Goal: Task Accomplishment & Management: Use online tool/utility

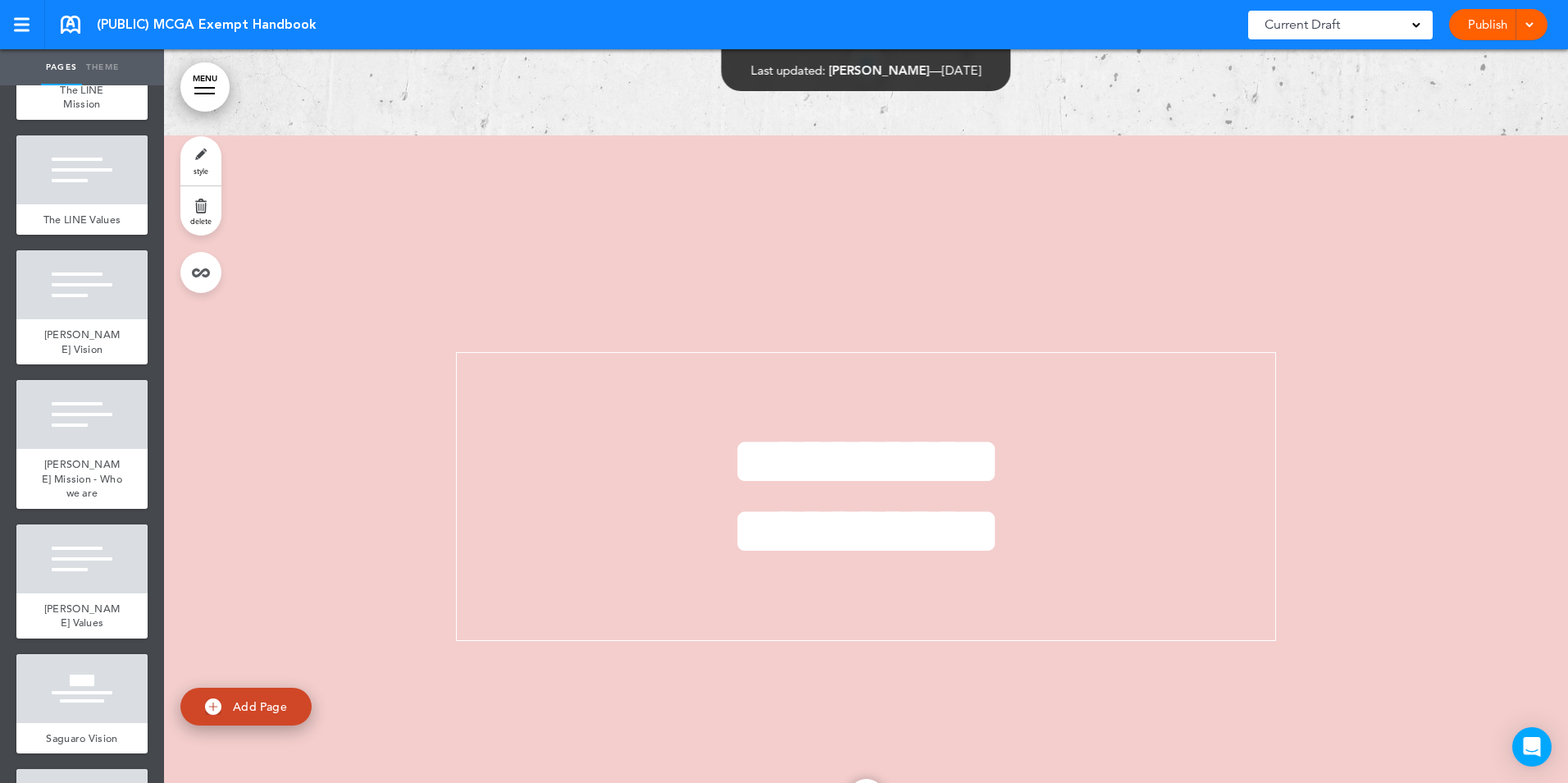
scroll to position [657, 0]
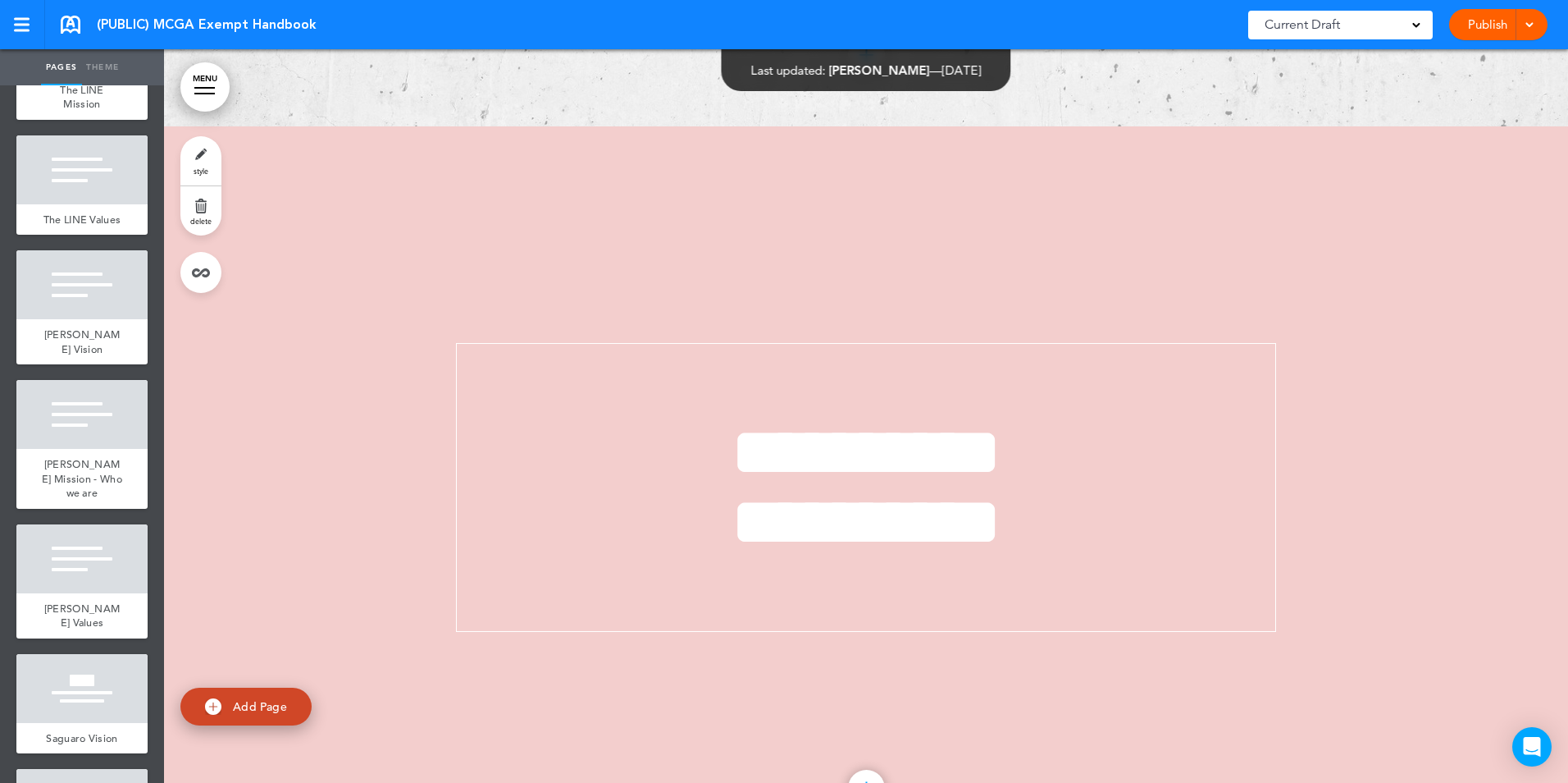
click at [608, 337] on div "**********" at bounding box center [866, 493] width 820 height 424
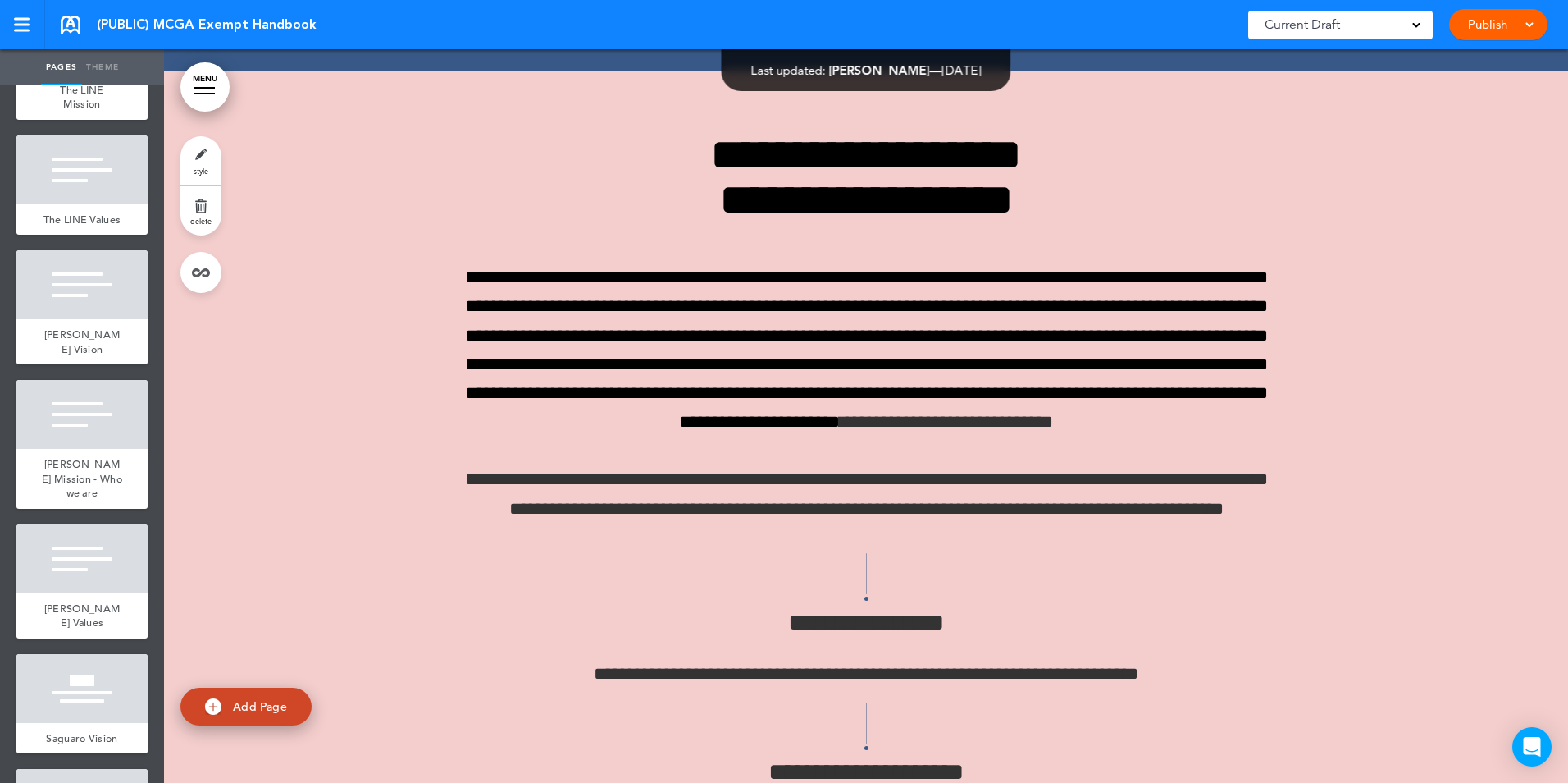
click at [1247, 377] on span "**********" at bounding box center [867, 350] width 803 height 163
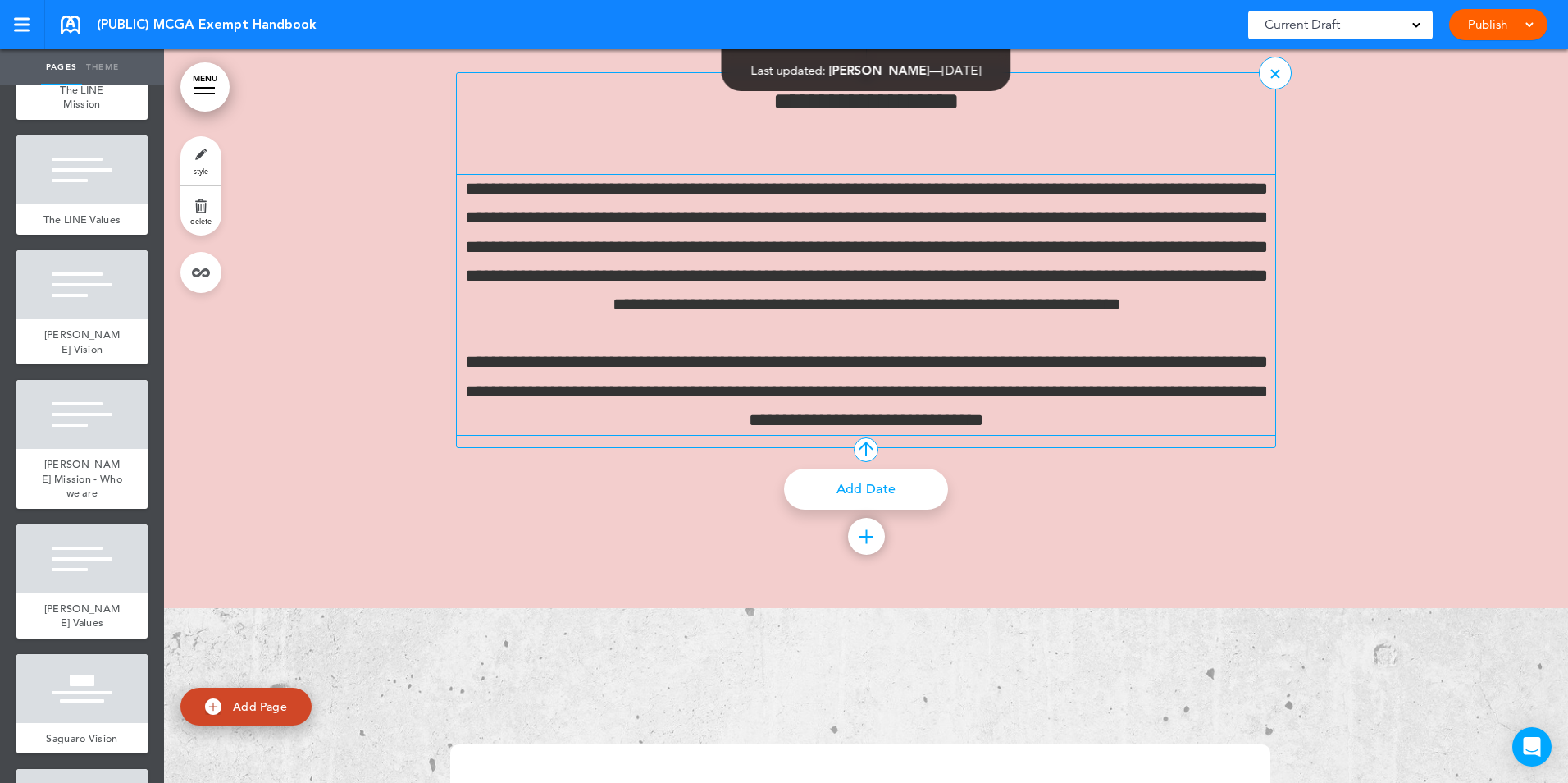
scroll to position [31465, 0]
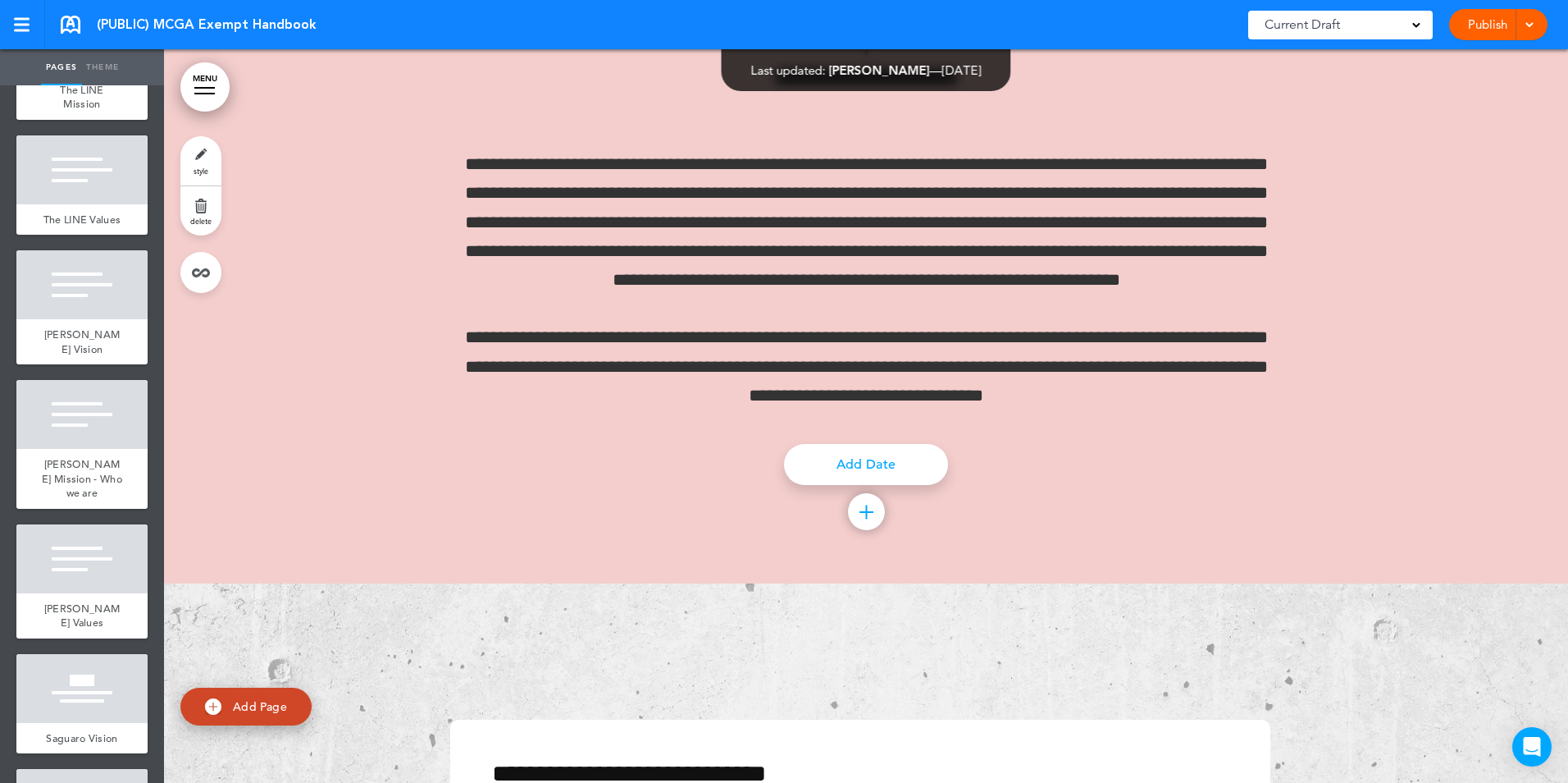
drag, startPoint x: 1415, startPoint y: 211, endPoint x: 1405, endPoint y: 221, distance: 14.1
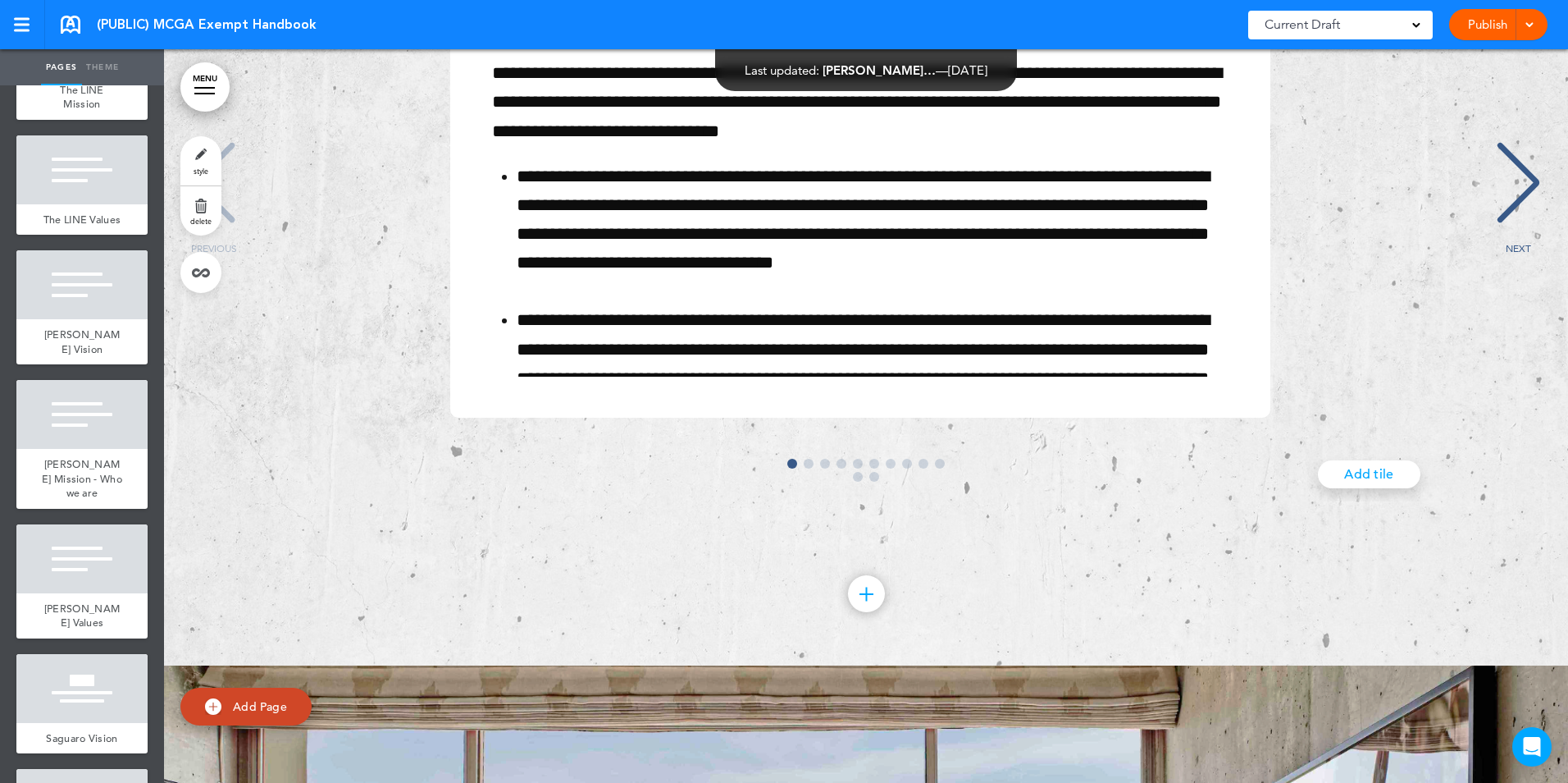
scroll to position [32039, 0]
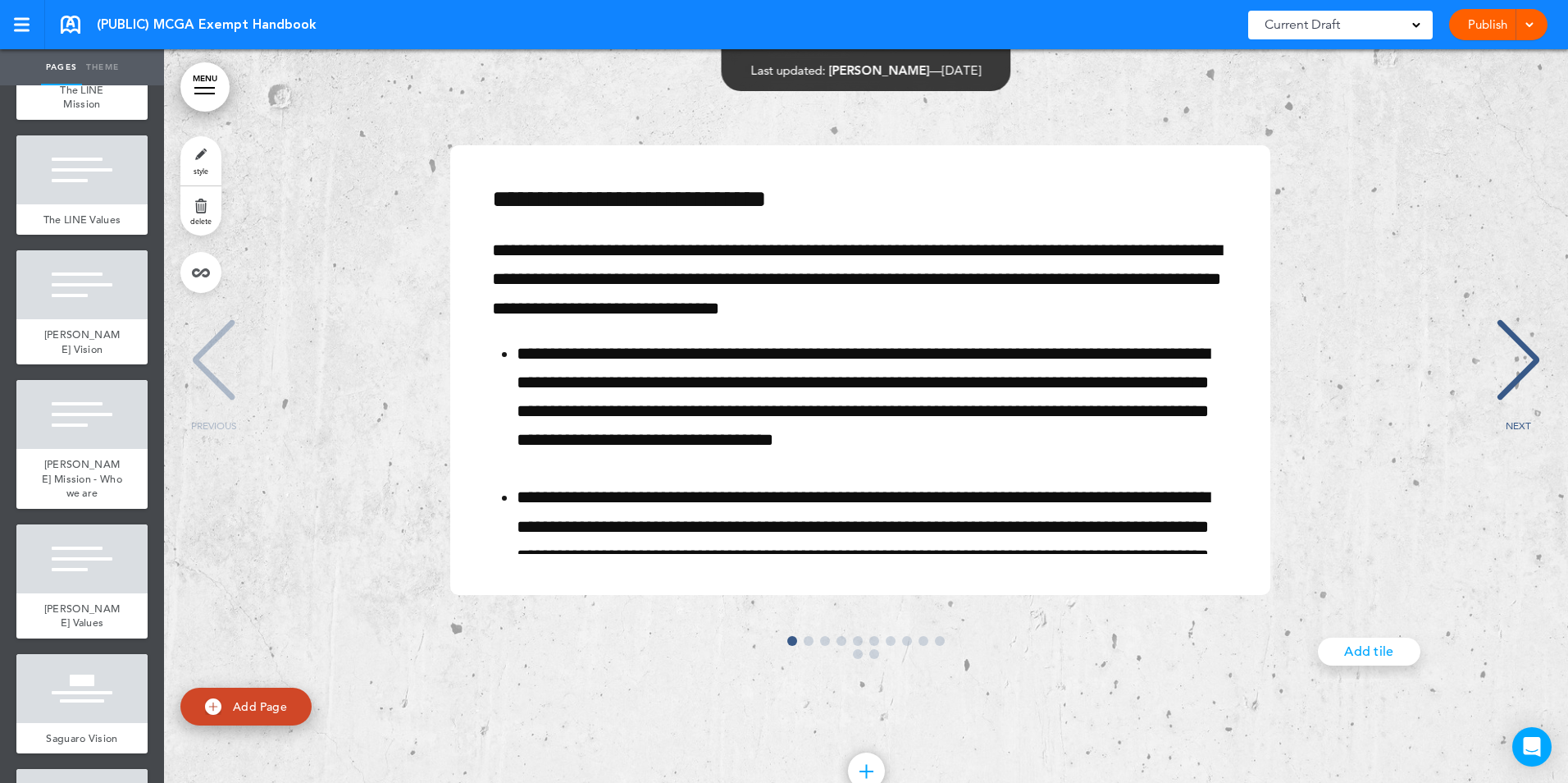
click at [1516, 416] on div "NEXT" at bounding box center [1518, 375] width 50 height 82
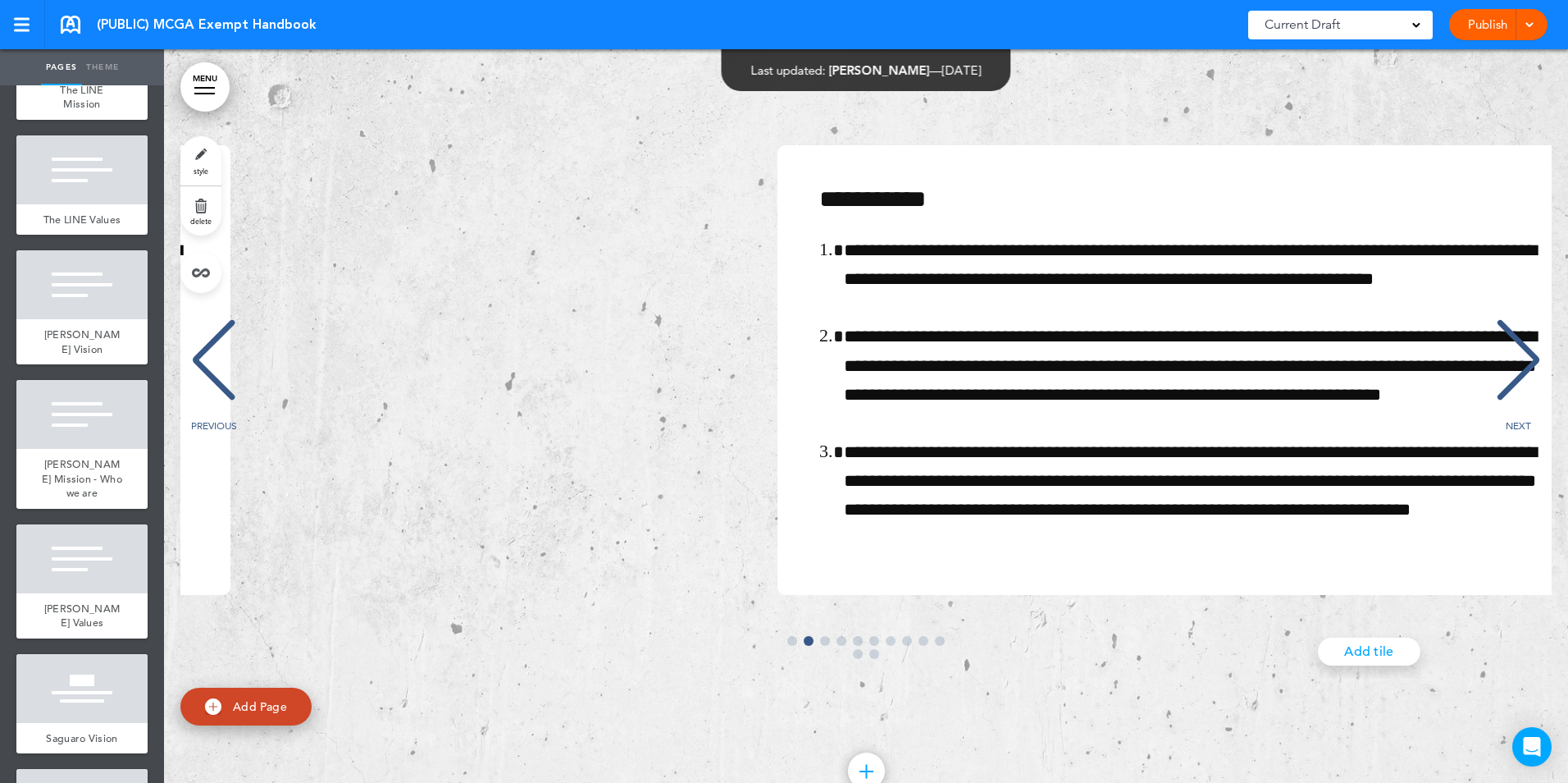
scroll to position [0, 1367]
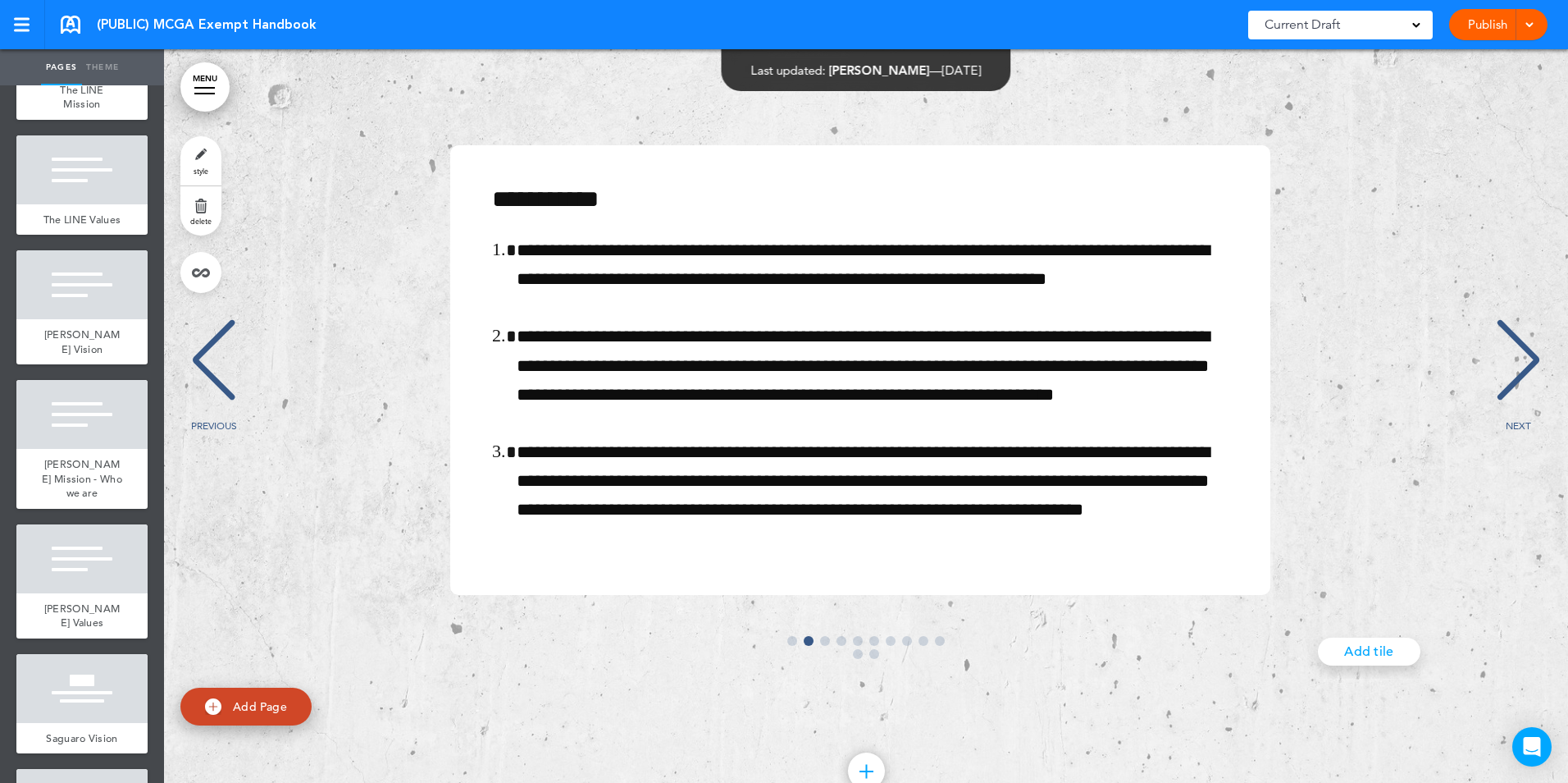
click at [1380, 340] on div "**********" at bounding box center [860, 369] width 1359 height 450
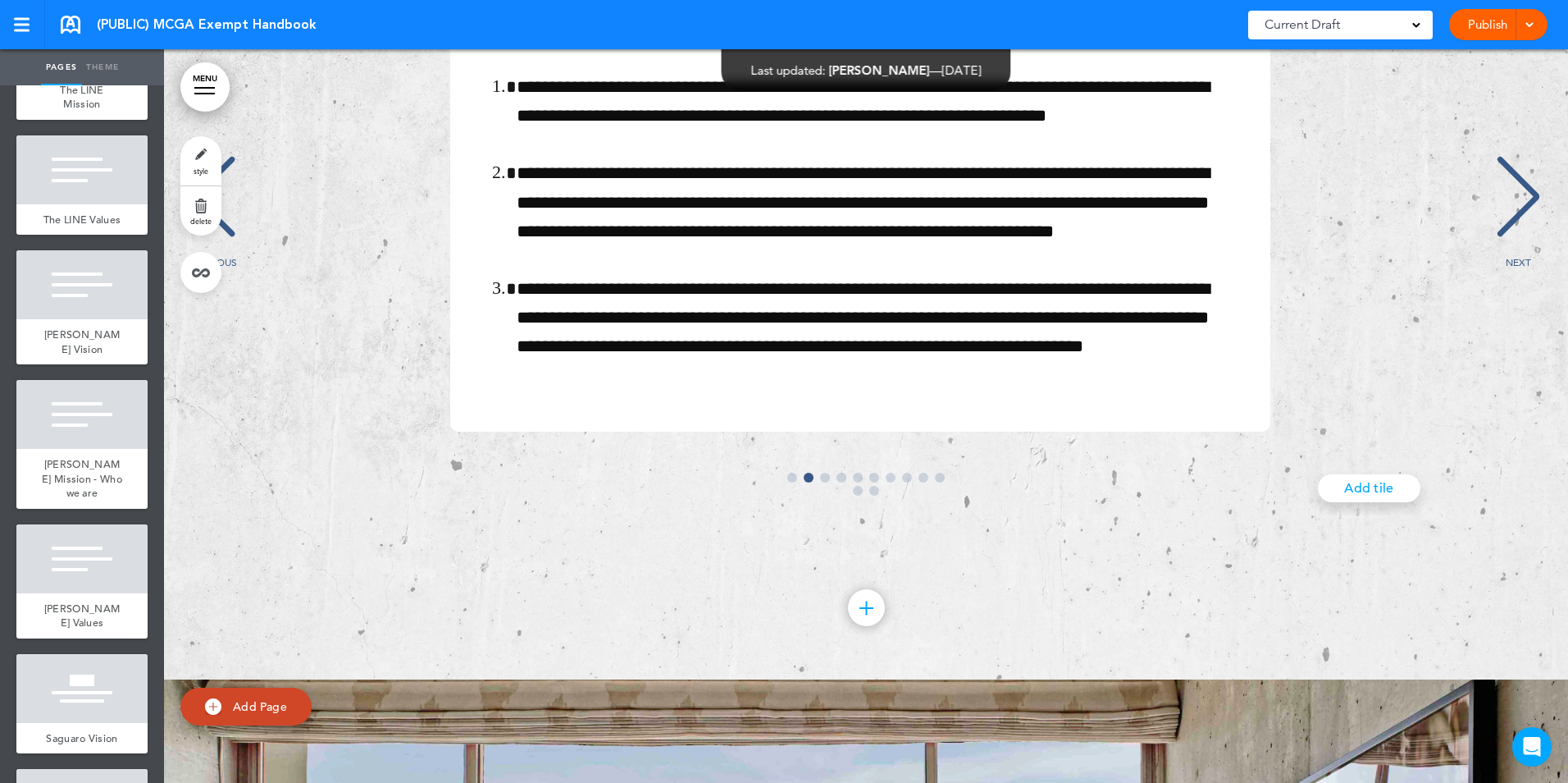
scroll to position [32204, 0]
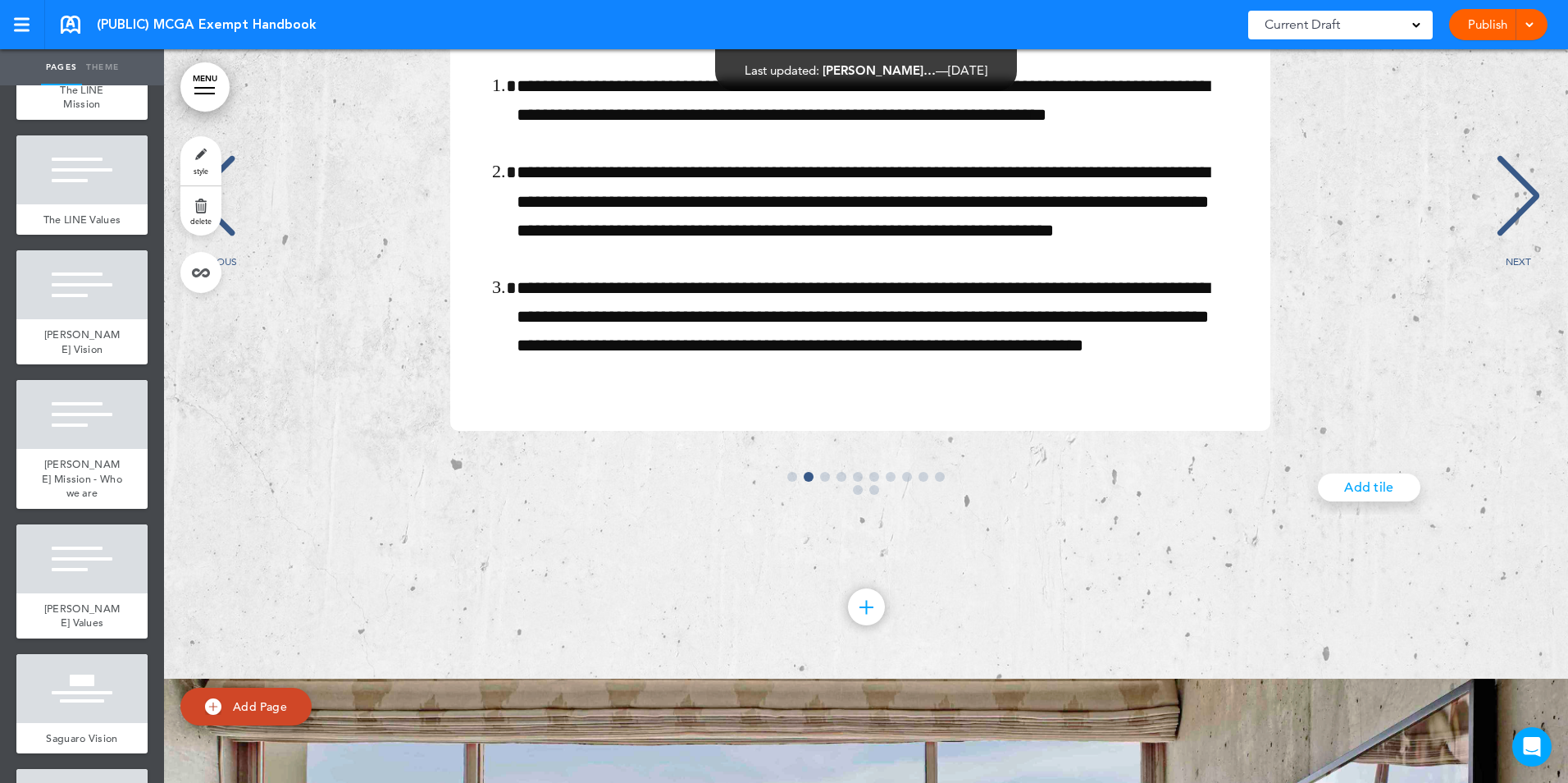
click at [214, 81] on link "MENU" at bounding box center [205, 87] width 49 height 49
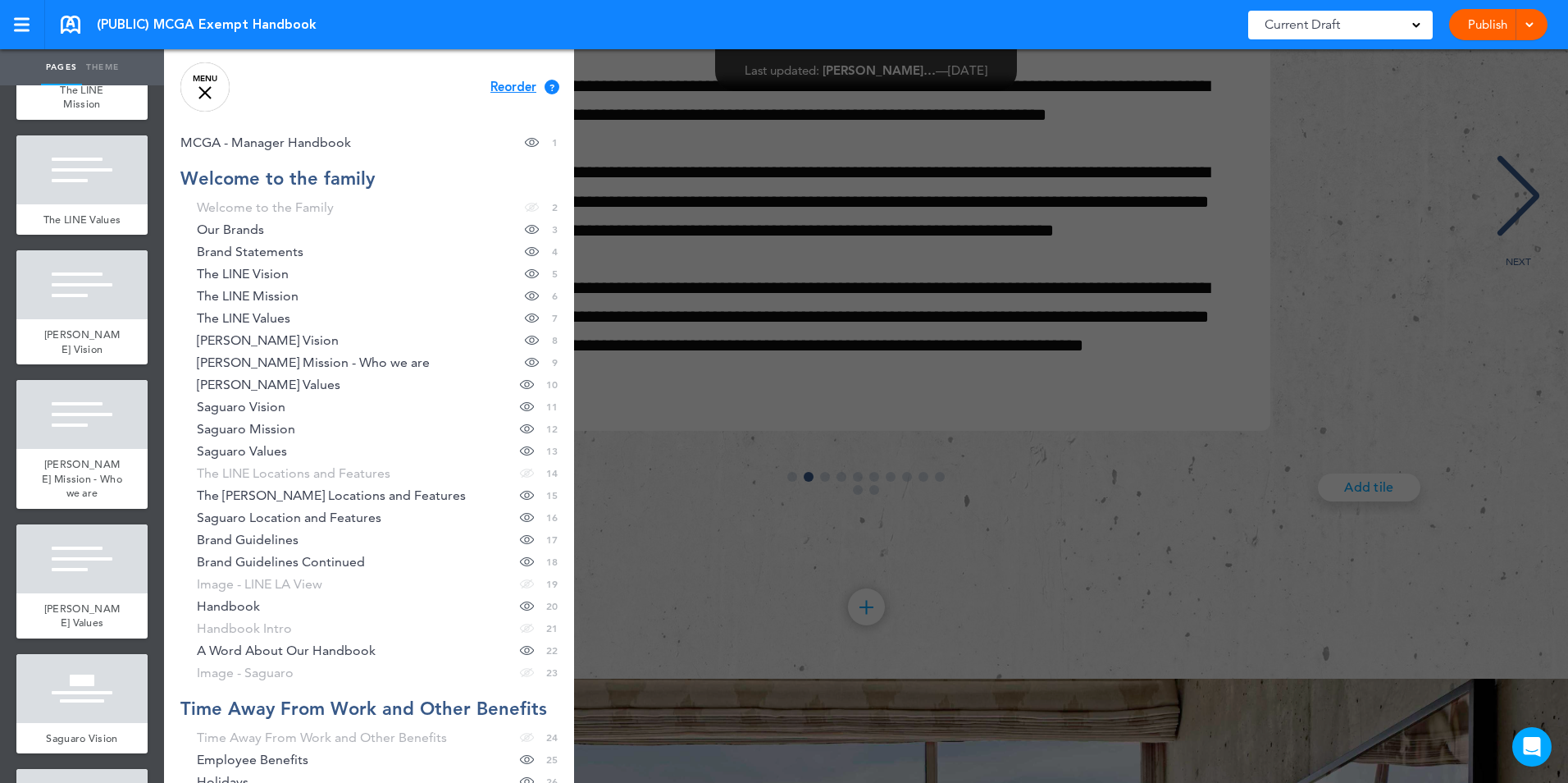
click at [1318, 192] on div at bounding box center [947, 391] width 1568 height 783
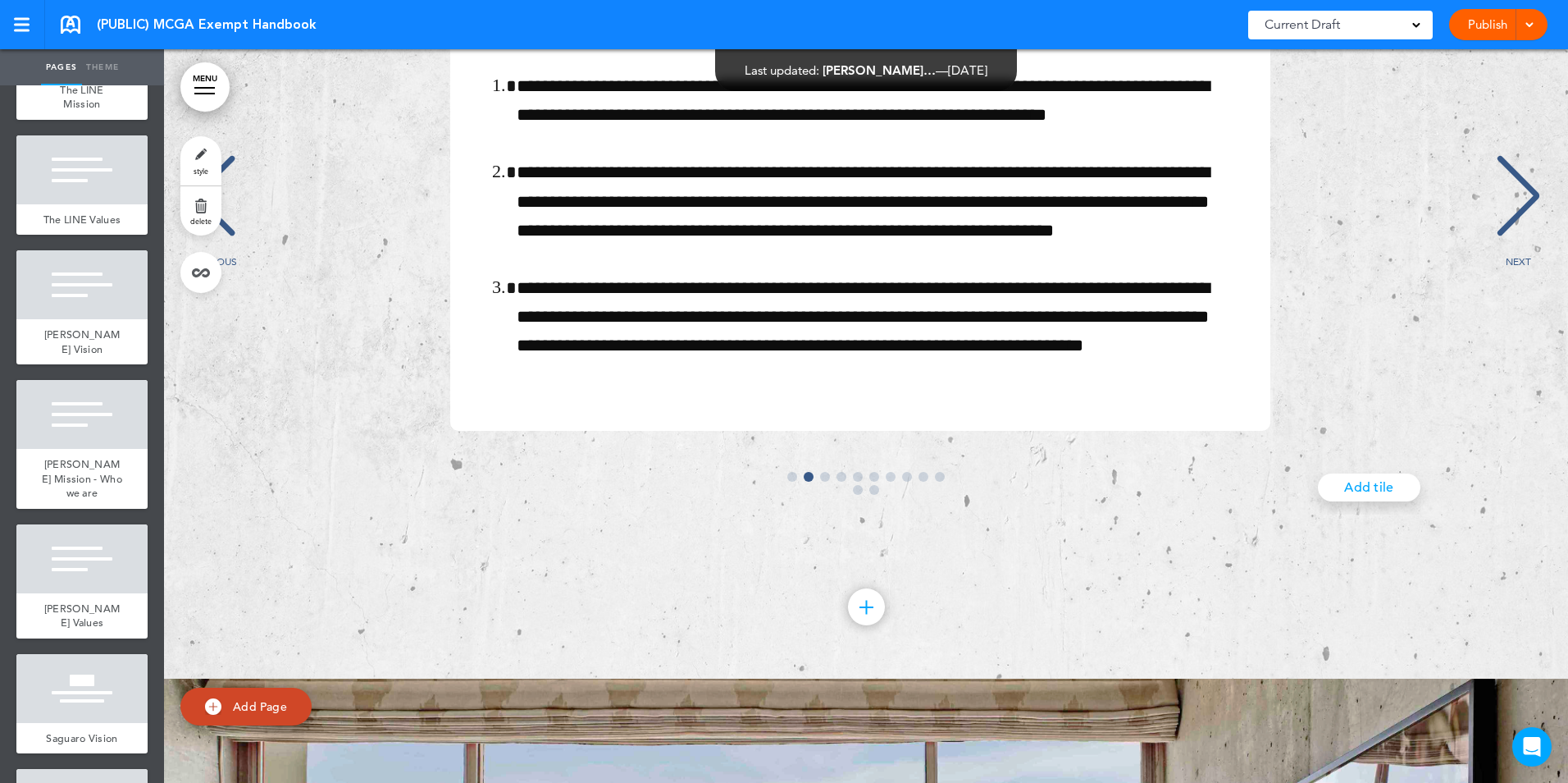
click at [1424, 29] on div "Current Draft" at bounding box center [1341, 24] width 184 height 28
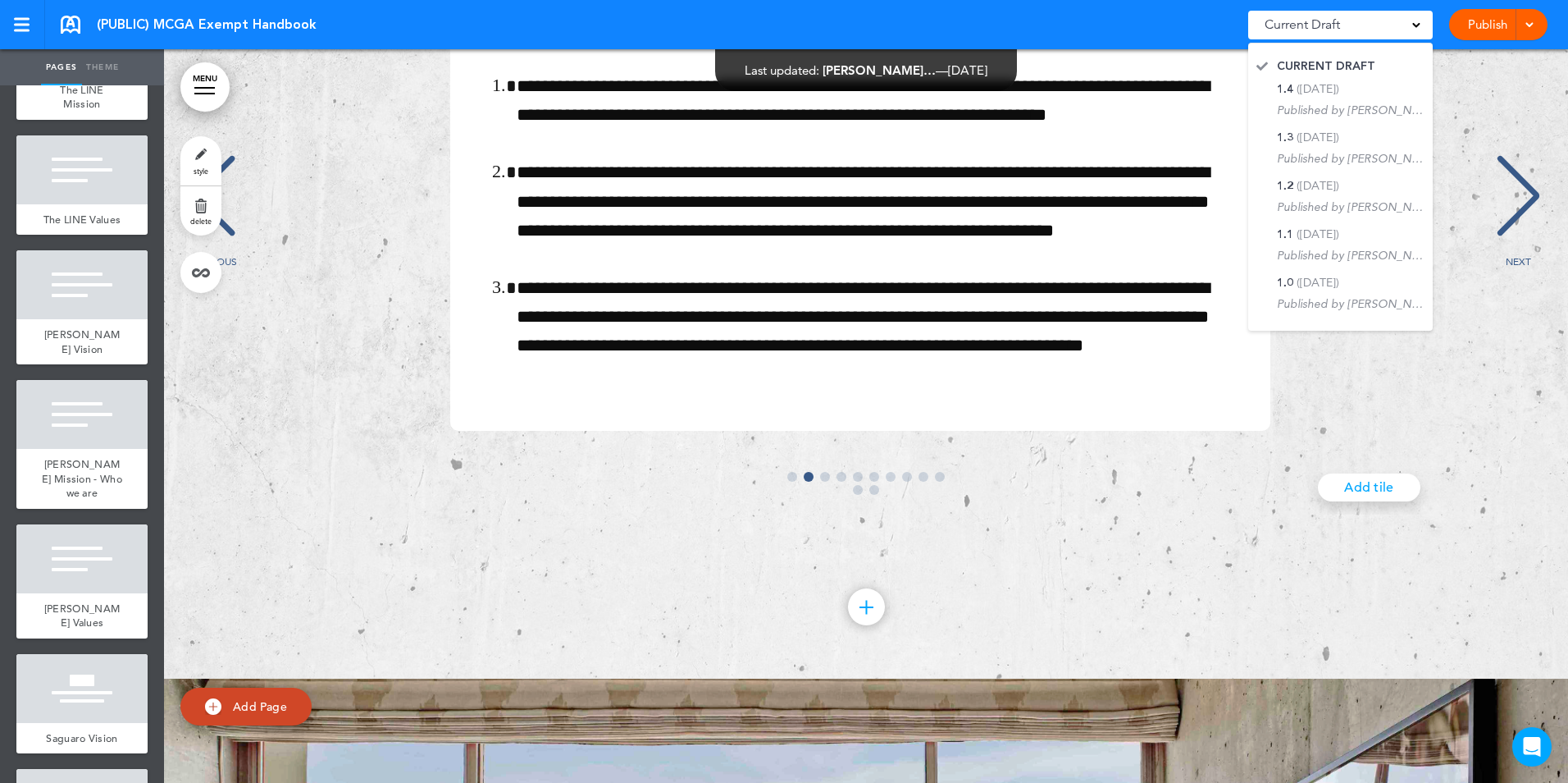
click at [1535, 26] on div at bounding box center [1527, 24] width 17 height 31
click at [1466, 103] on span "Preview Draft" at bounding box center [1451, 98] width 69 height 15
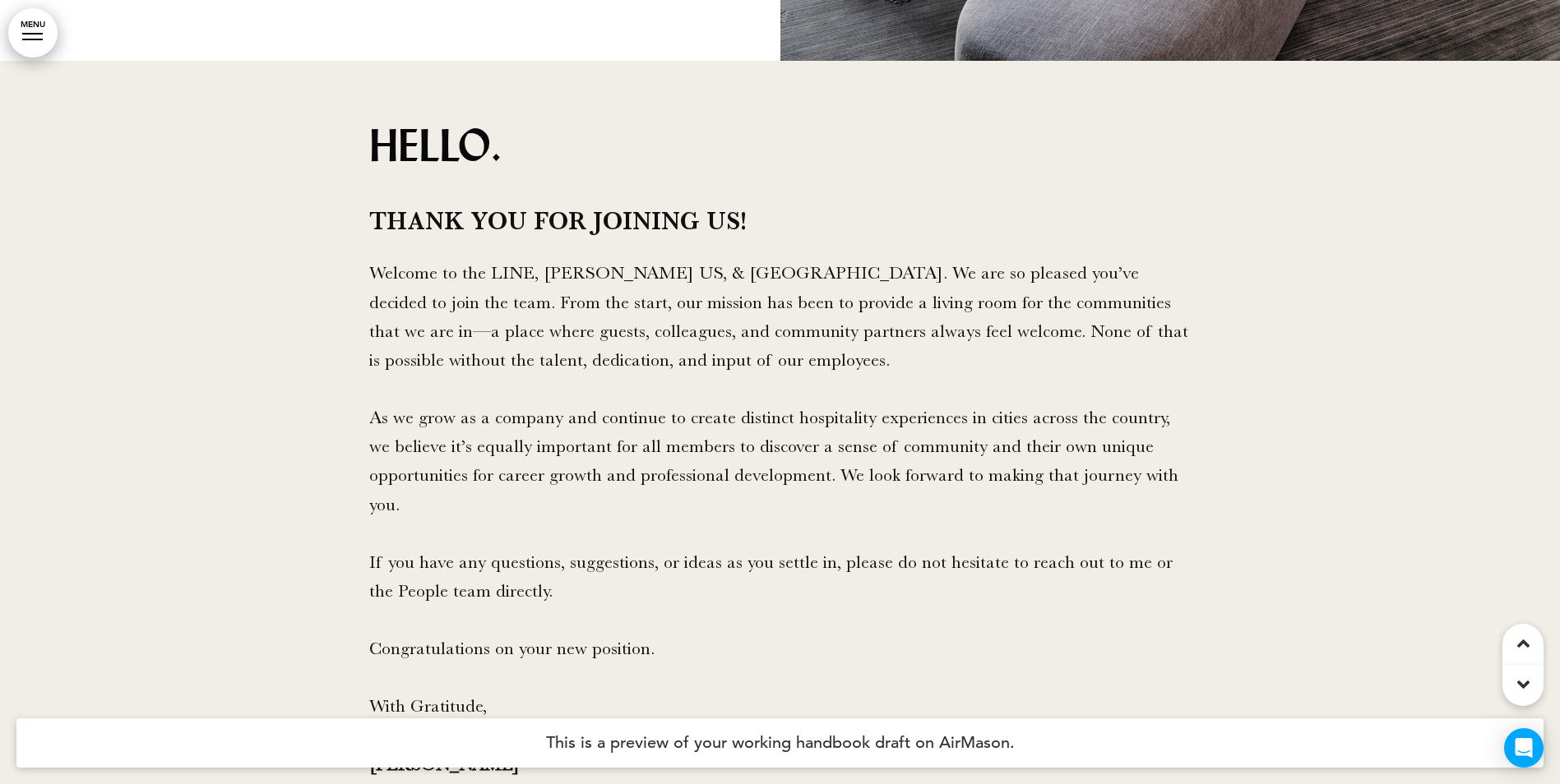
scroll to position [20954, 0]
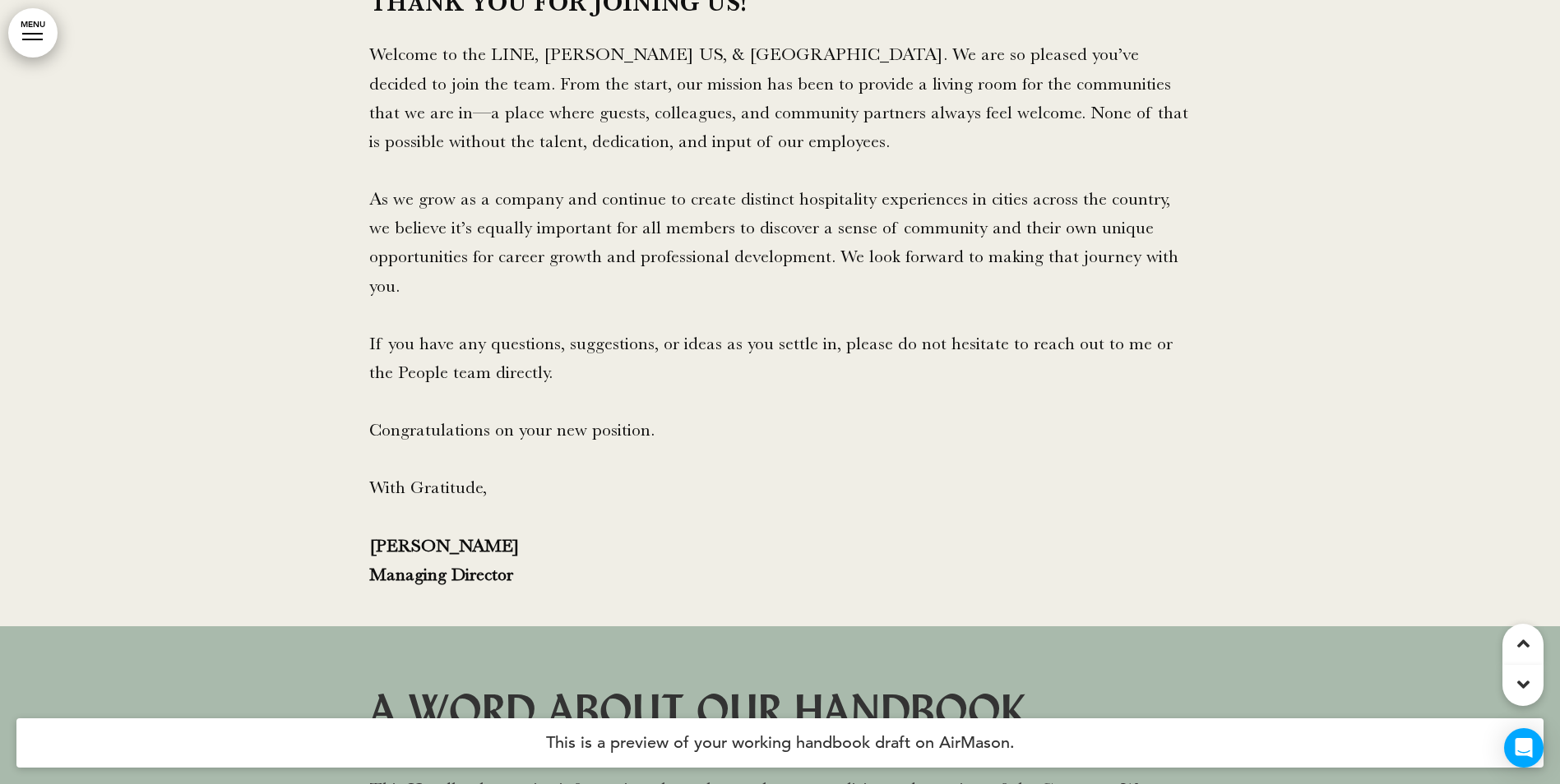
click at [788, 232] on div "Hello. Thank you for joining us! Welcome to the LINE, [PERSON_NAME][GEOGRAPHIC_…" at bounding box center [780, 246] width 822 height 685
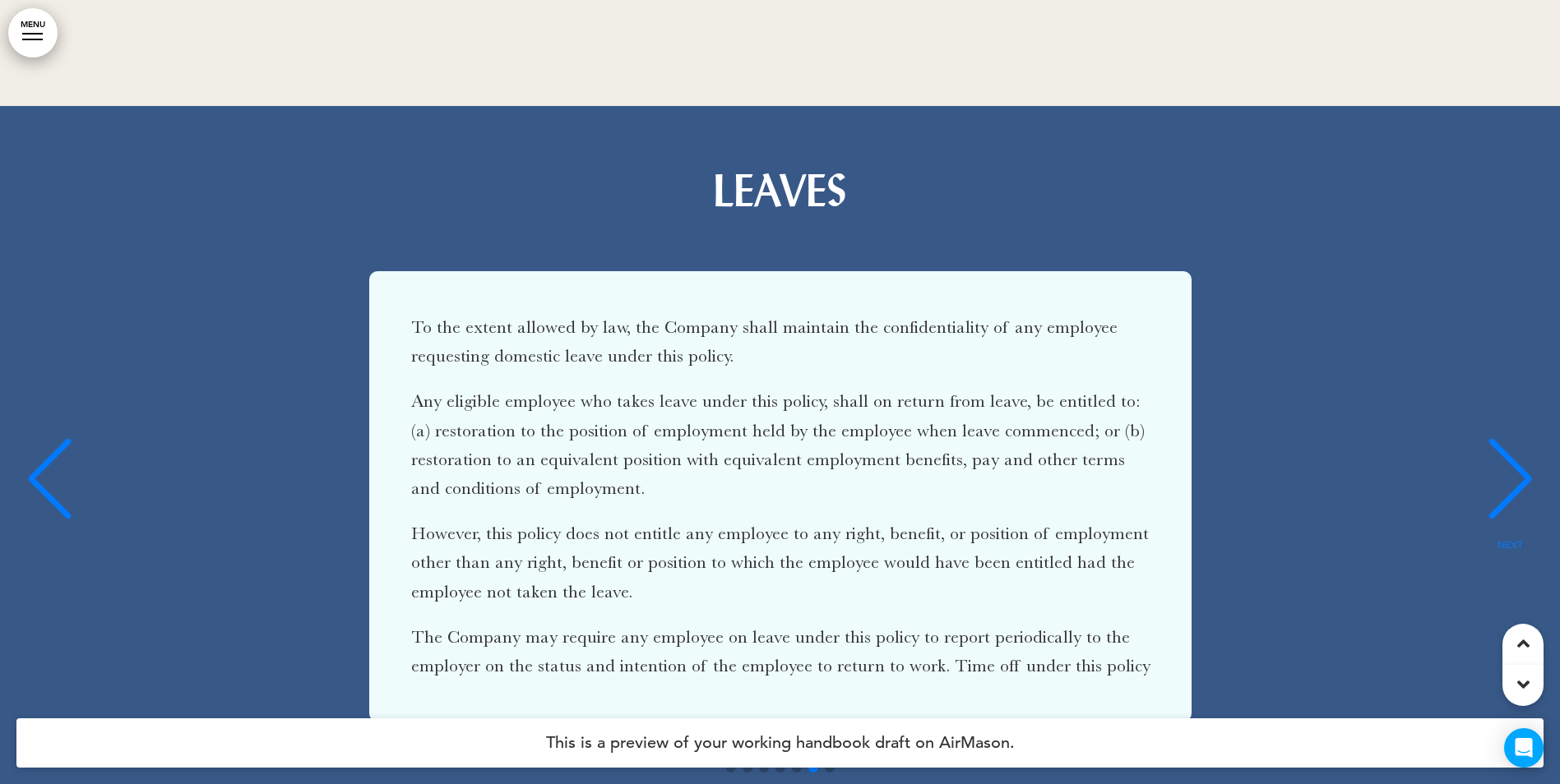
scroll to position [30735, 0]
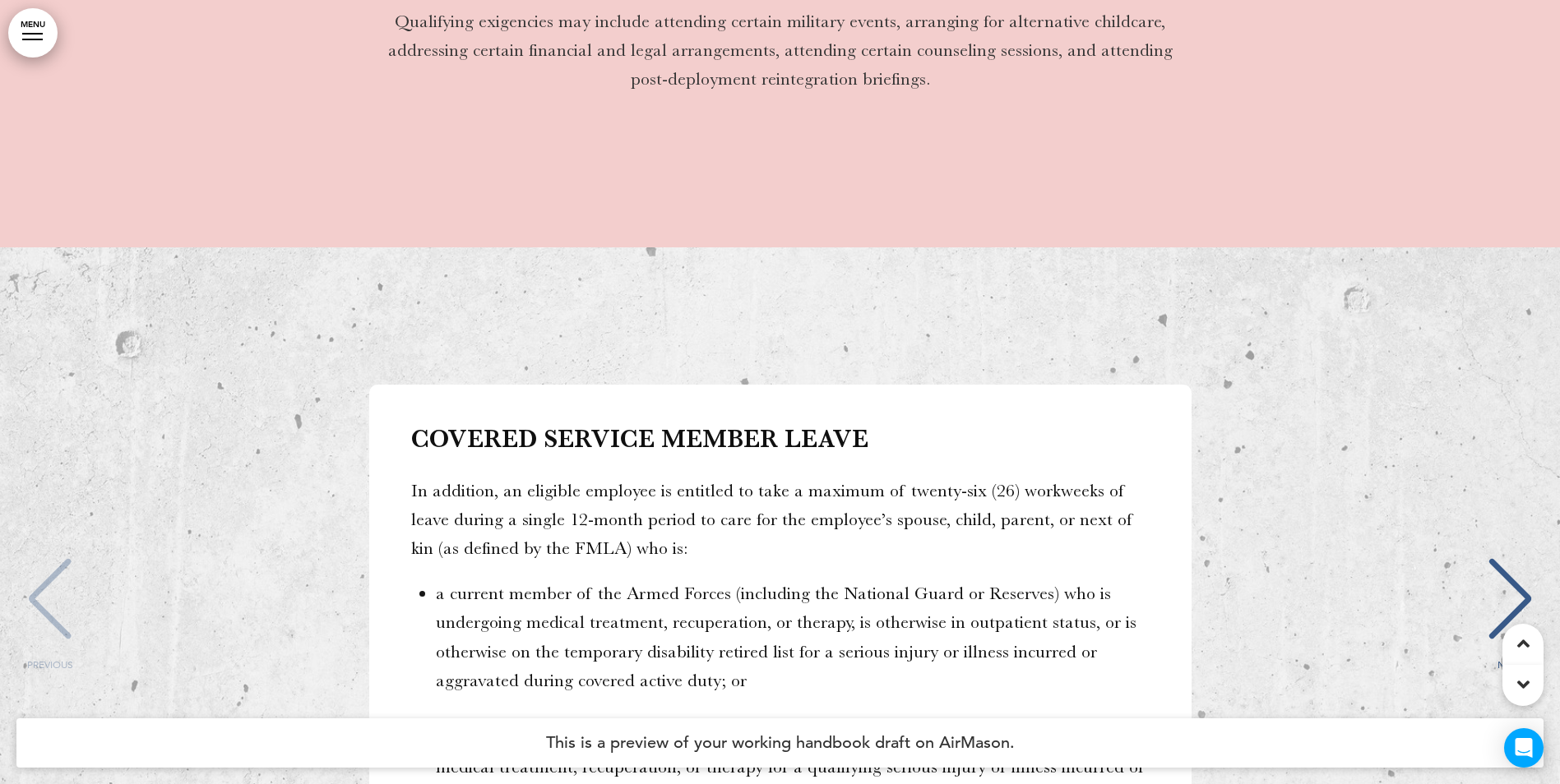
scroll to position [32625, 0]
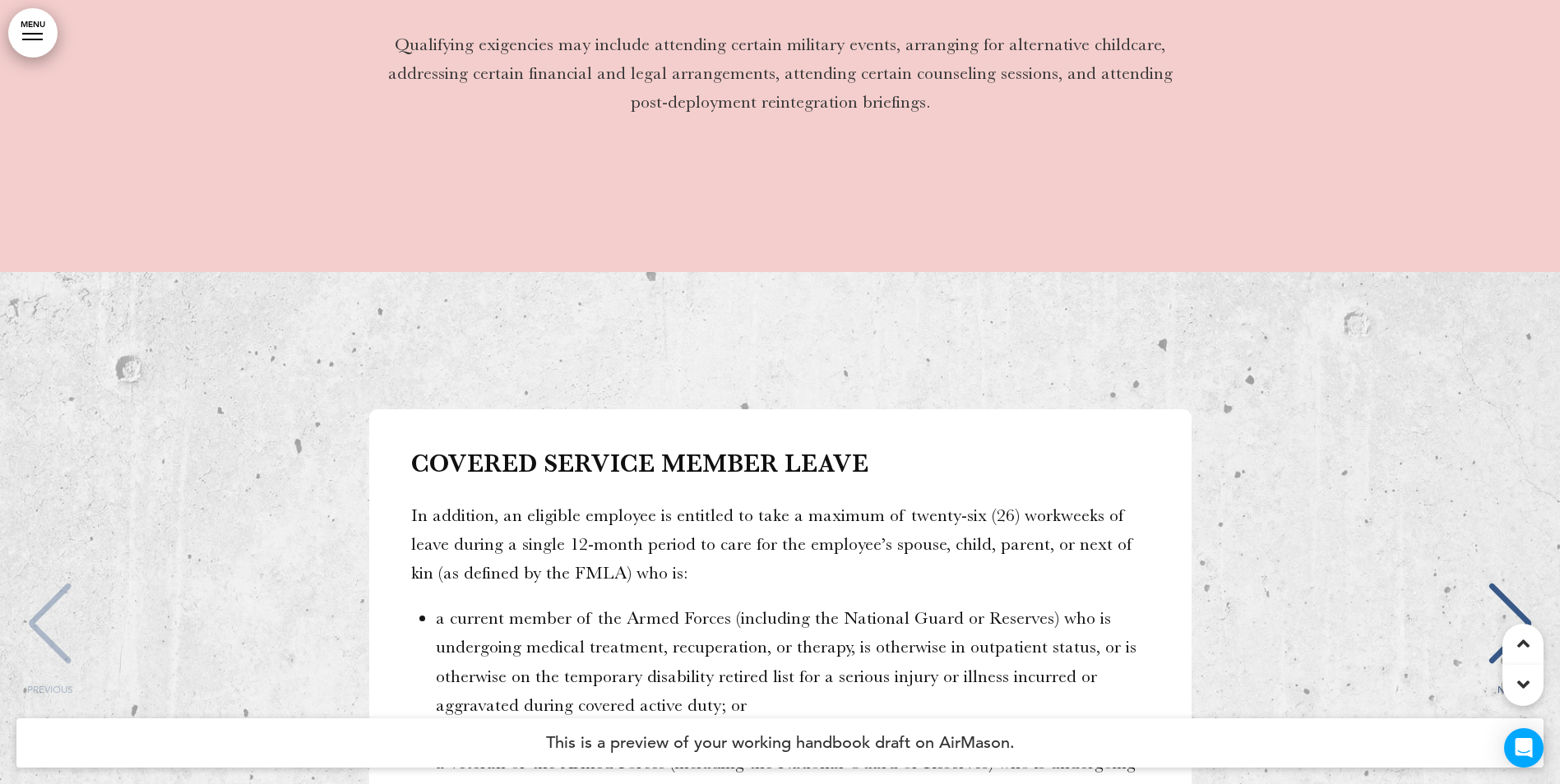
click at [1517, 598] on div "NEXT" at bounding box center [1509, 639] width 50 height 82
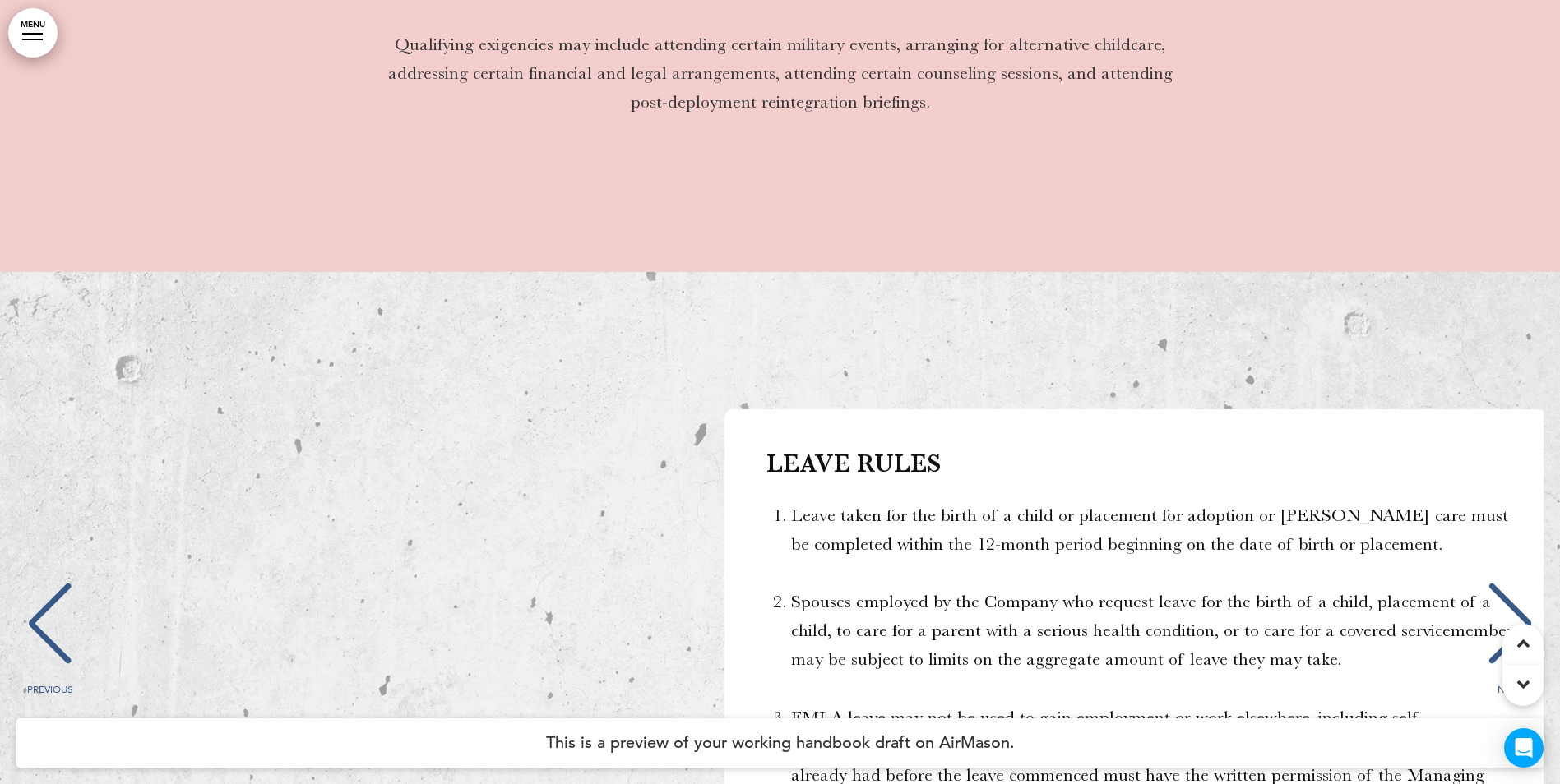
scroll to position [0, 1535]
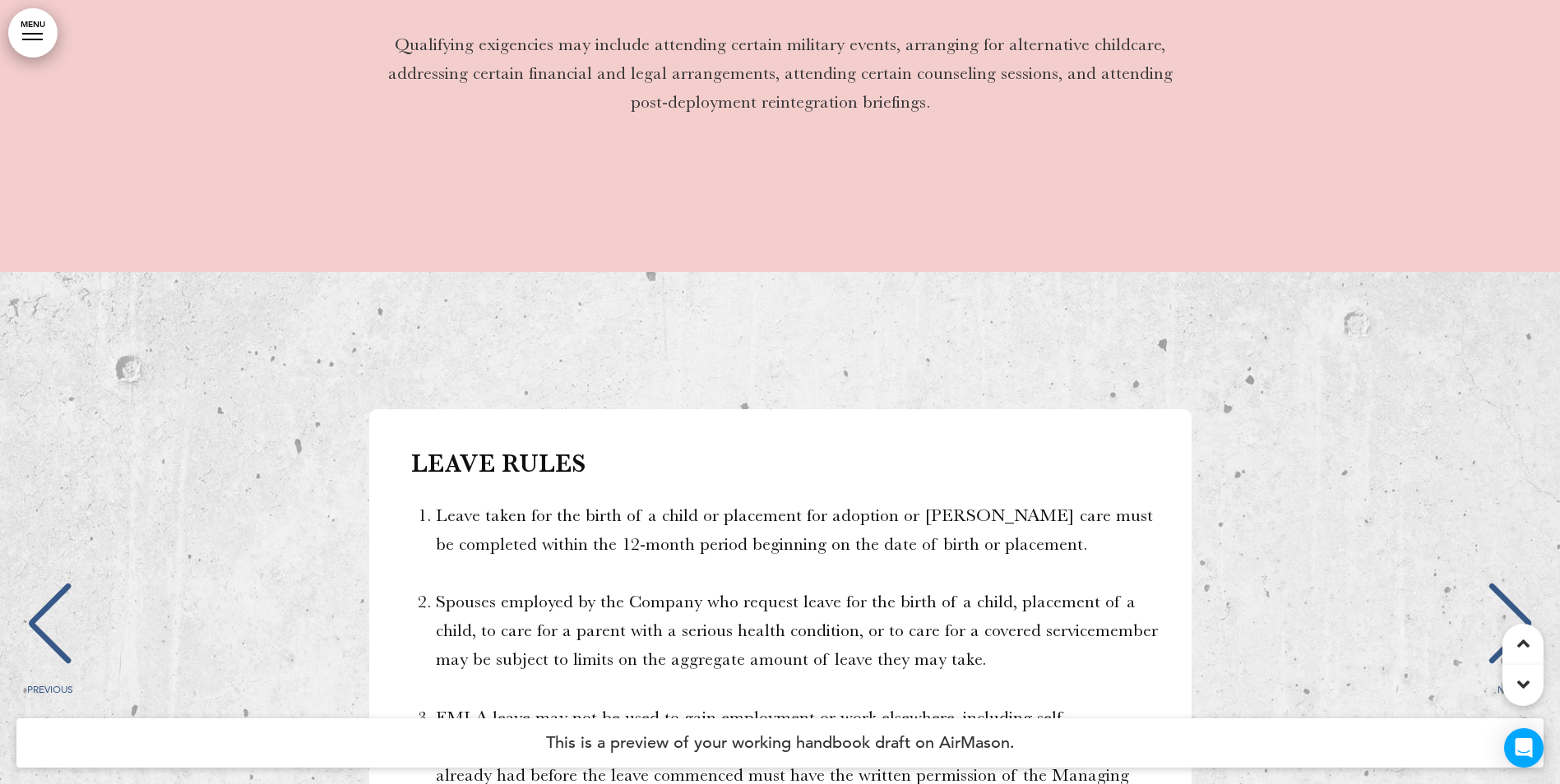
click at [1505, 598] on div "NEXT" at bounding box center [1509, 639] width 50 height 82
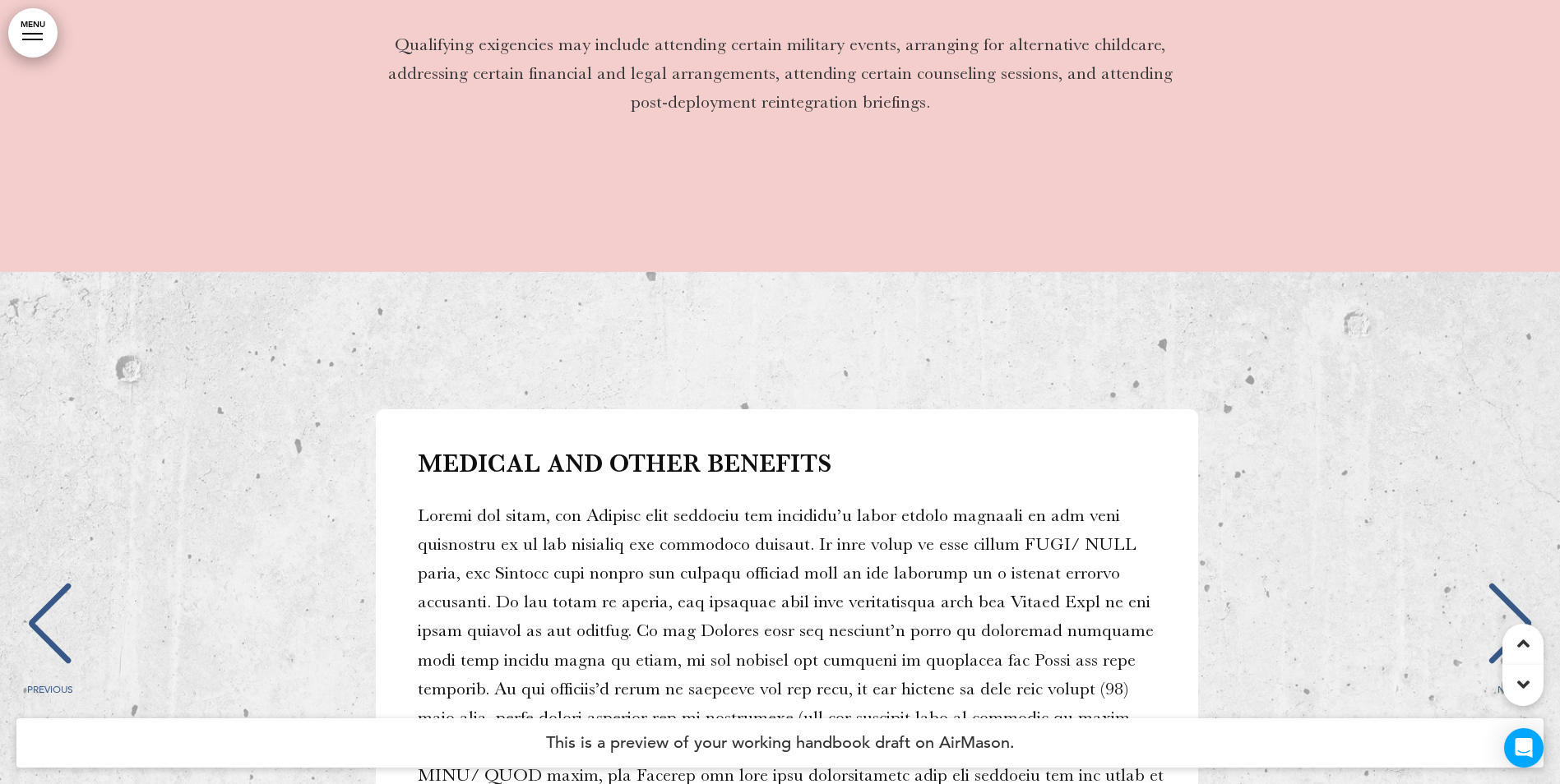
scroll to position [0, 3070]
click at [1505, 598] on div "NEXT" at bounding box center [1509, 639] width 50 height 82
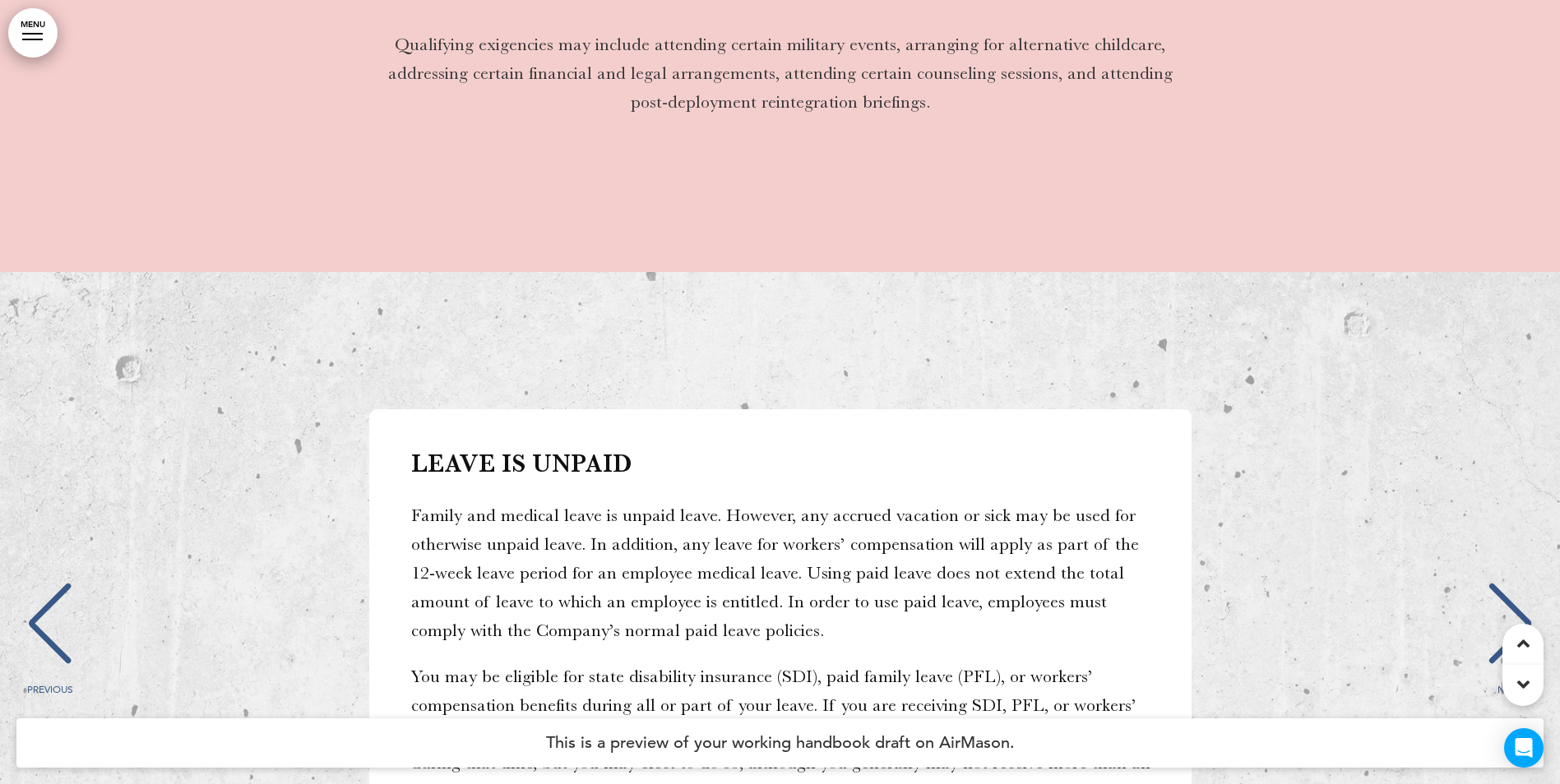
click at [1505, 598] on div "NEXT" at bounding box center [1509, 639] width 50 height 82
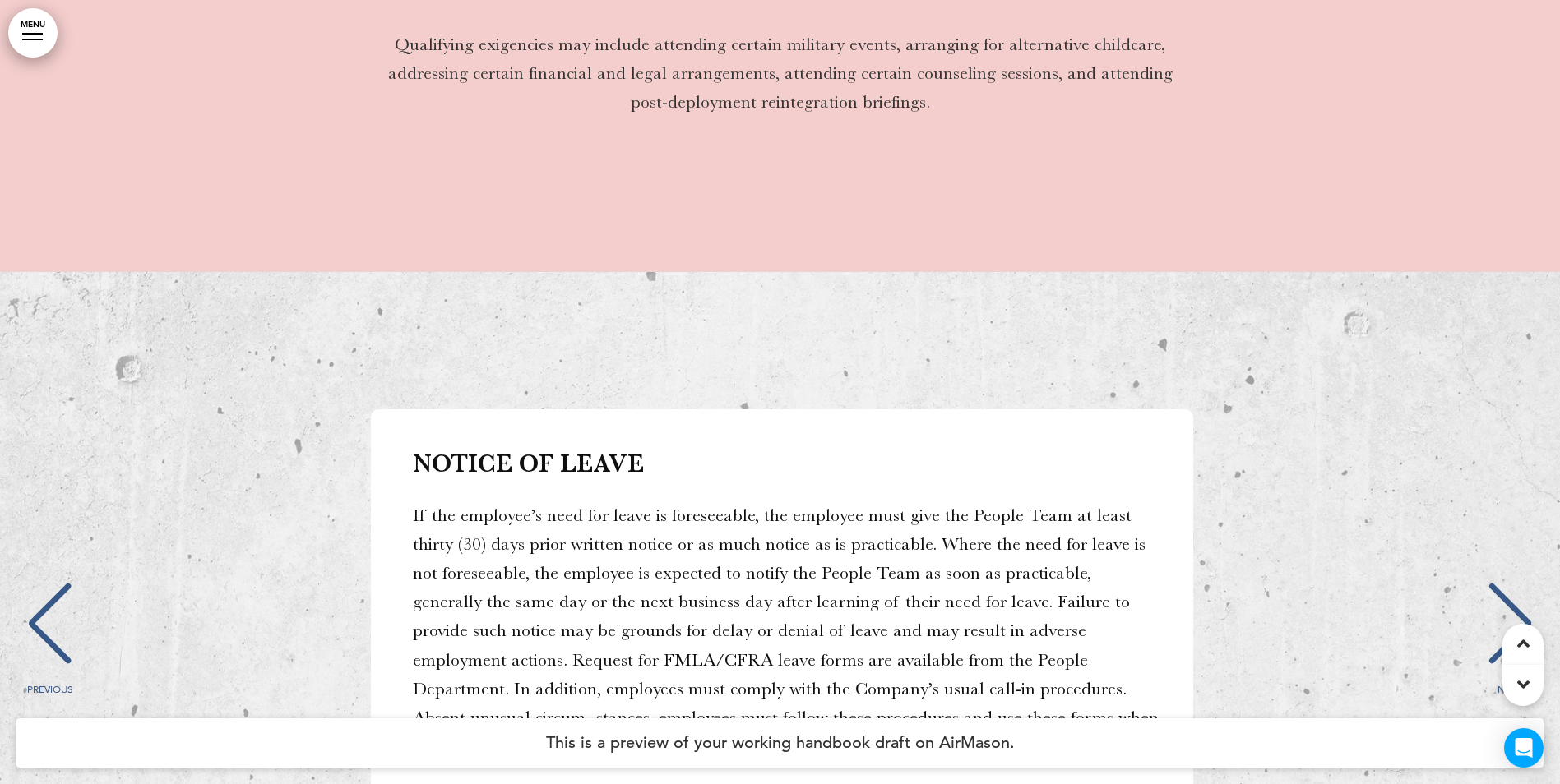
scroll to position [0, 6140]
click at [1505, 598] on div "NEXT" at bounding box center [1509, 639] width 50 height 82
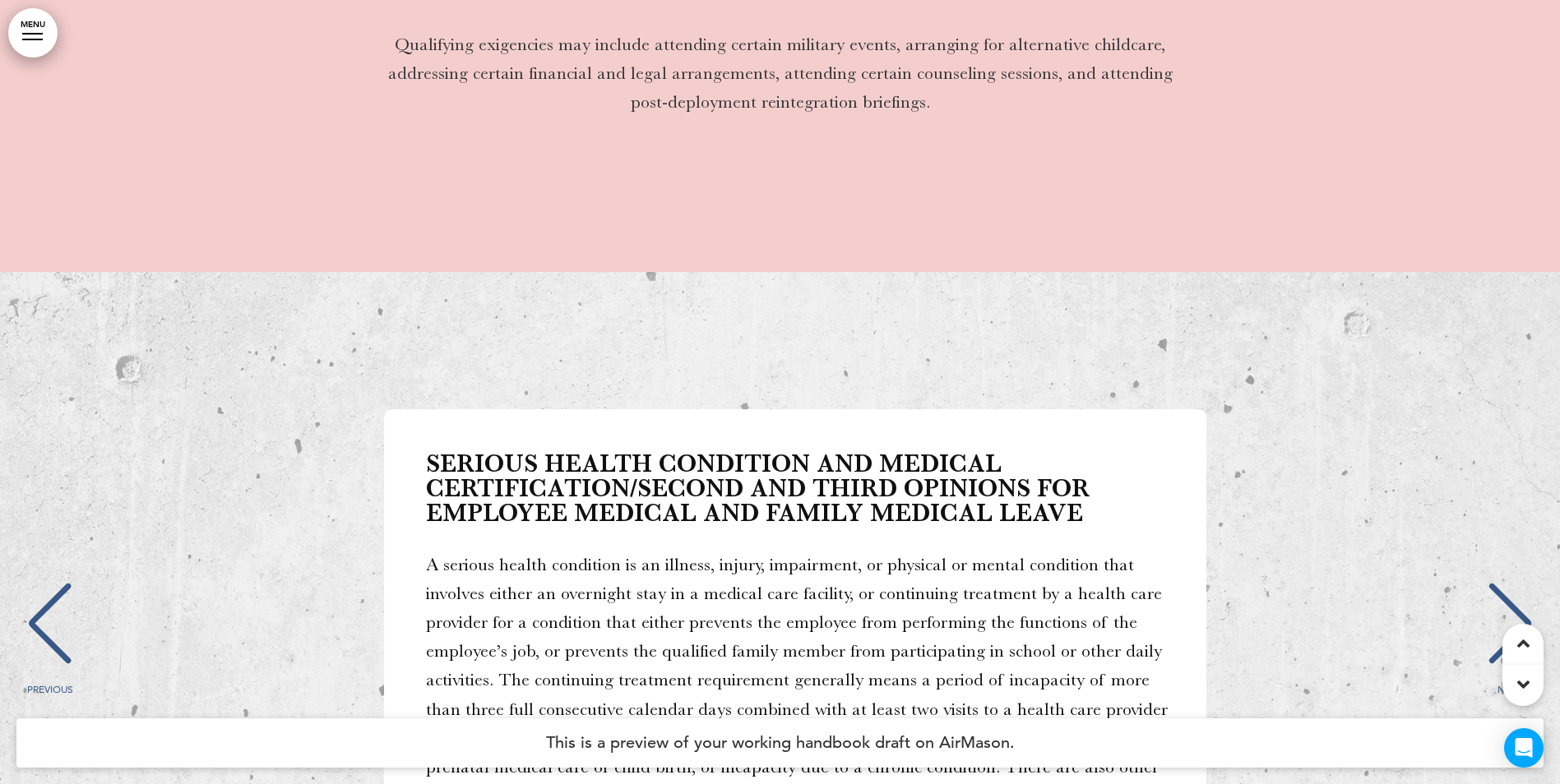
scroll to position [0, 7675]
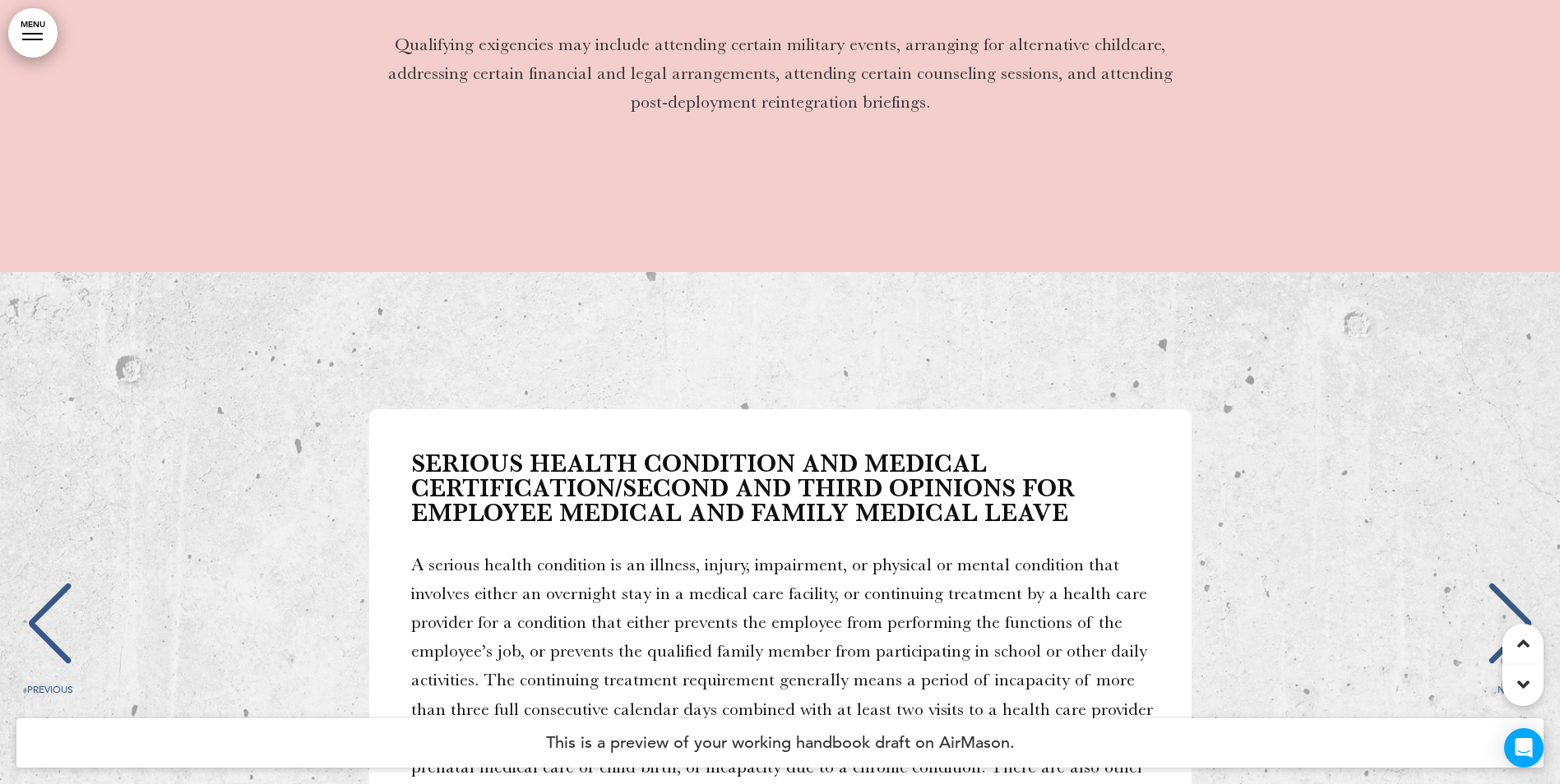
click at [1505, 598] on div "NEXT" at bounding box center [1509, 639] width 50 height 82
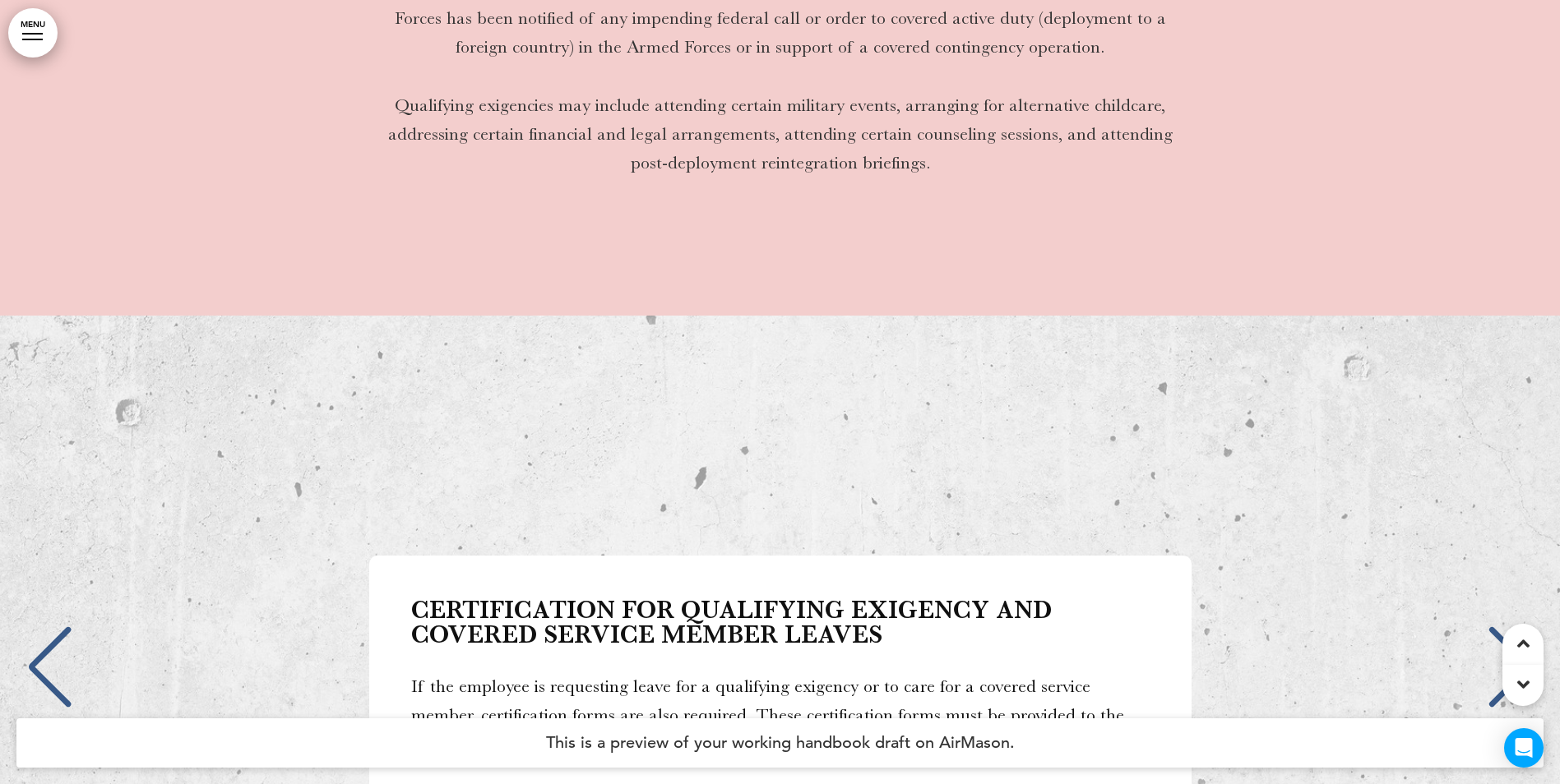
scroll to position [32707, 0]
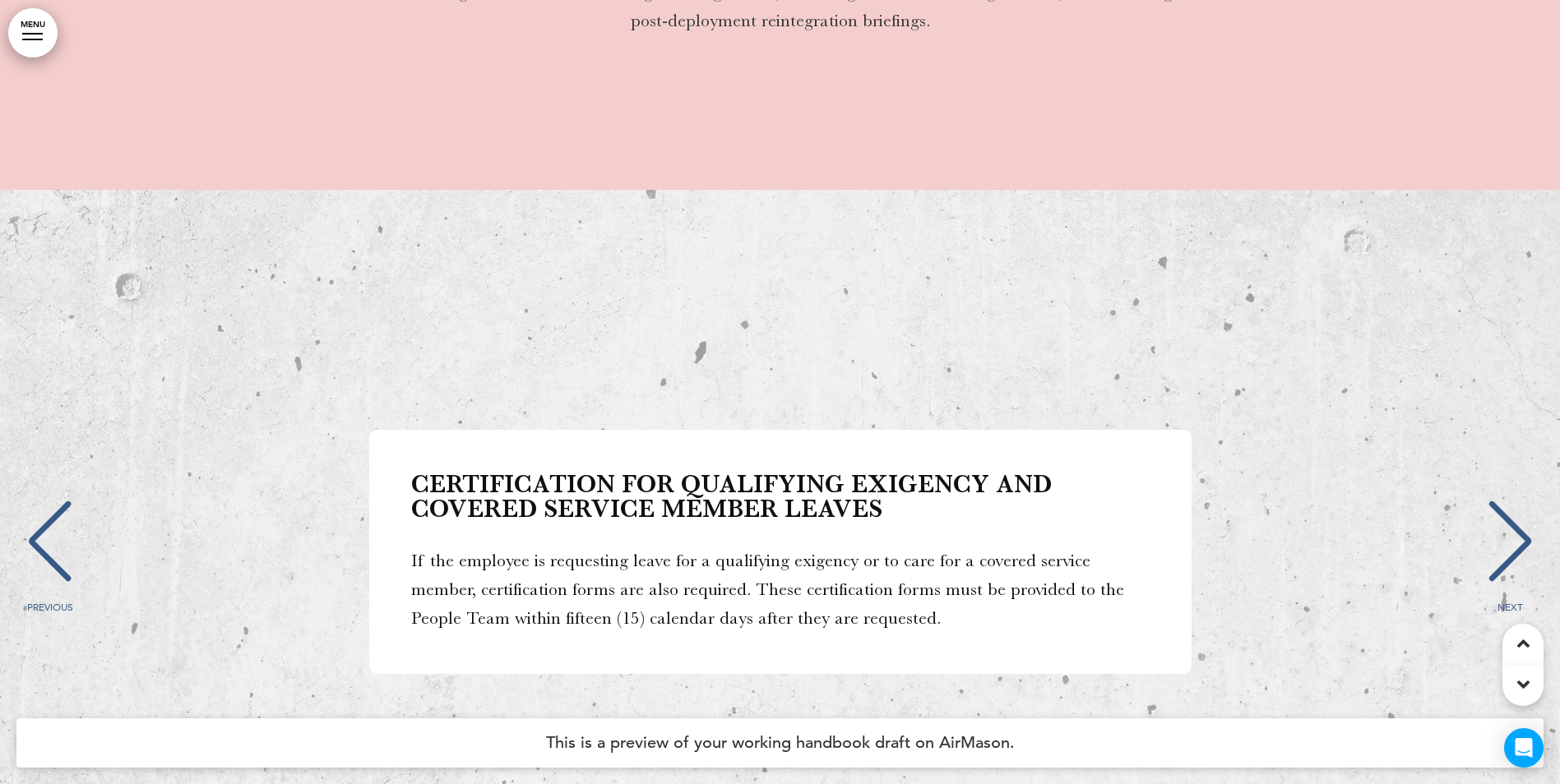
click at [51, 515] on div "PREVIOUS" at bounding box center [49, 556] width 50 height 82
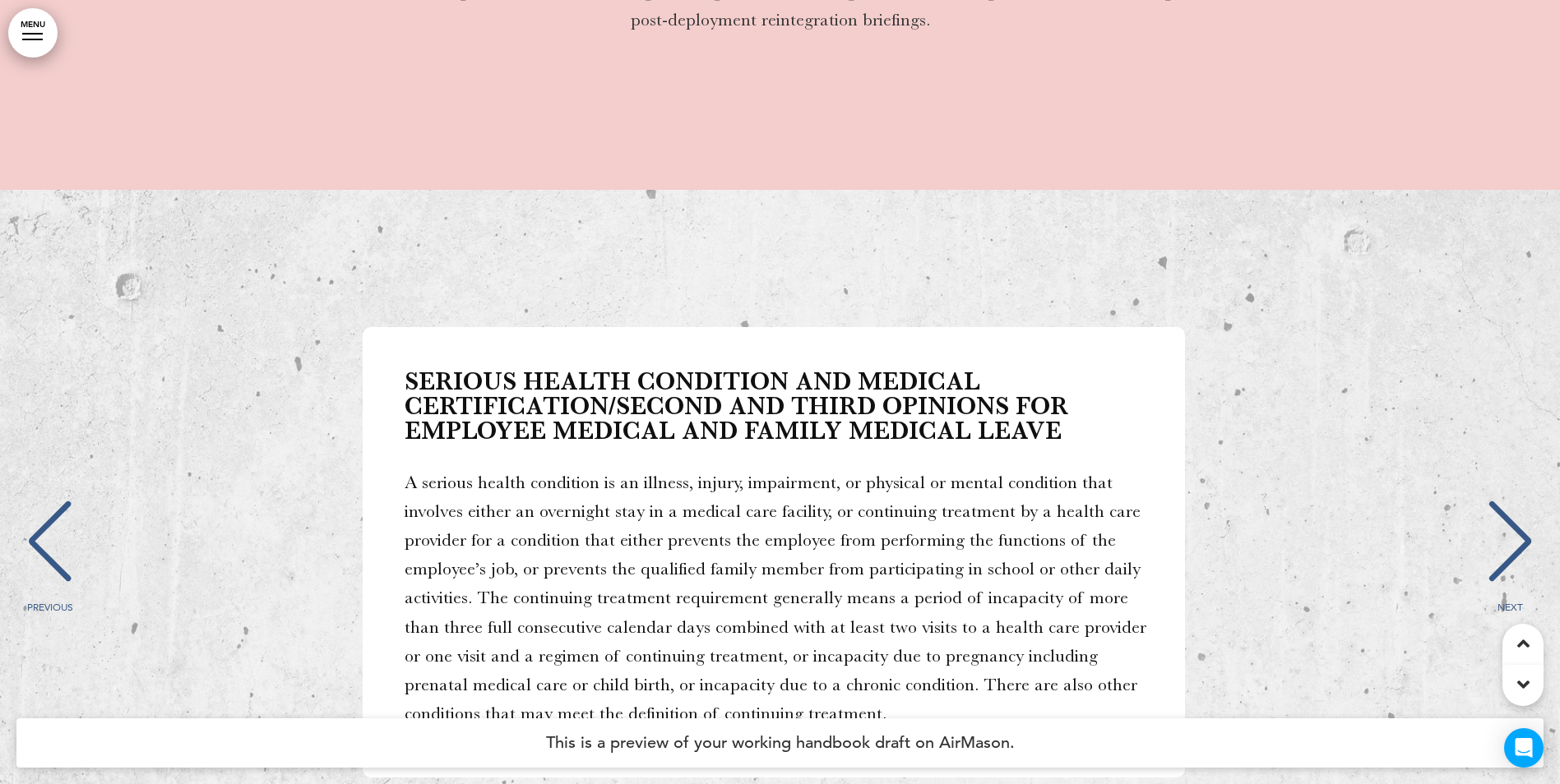
scroll to position [0, 7675]
click at [55, 515] on div "PREVIOUS" at bounding box center [49, 556] width 50 height 82
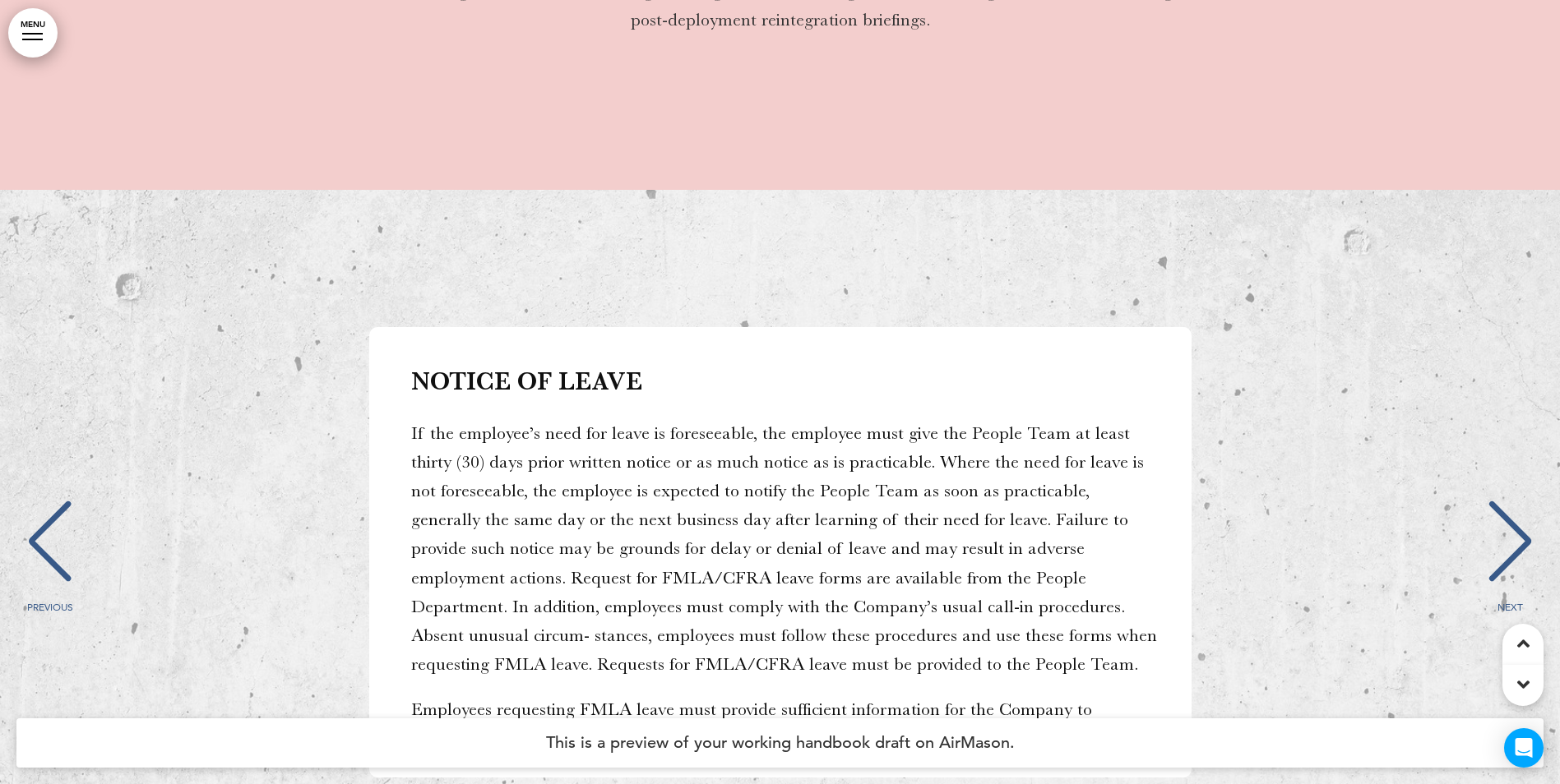
click at [55, 515] on div "PREVIOUS" at bounding box center [49, 556] width 50 height 82
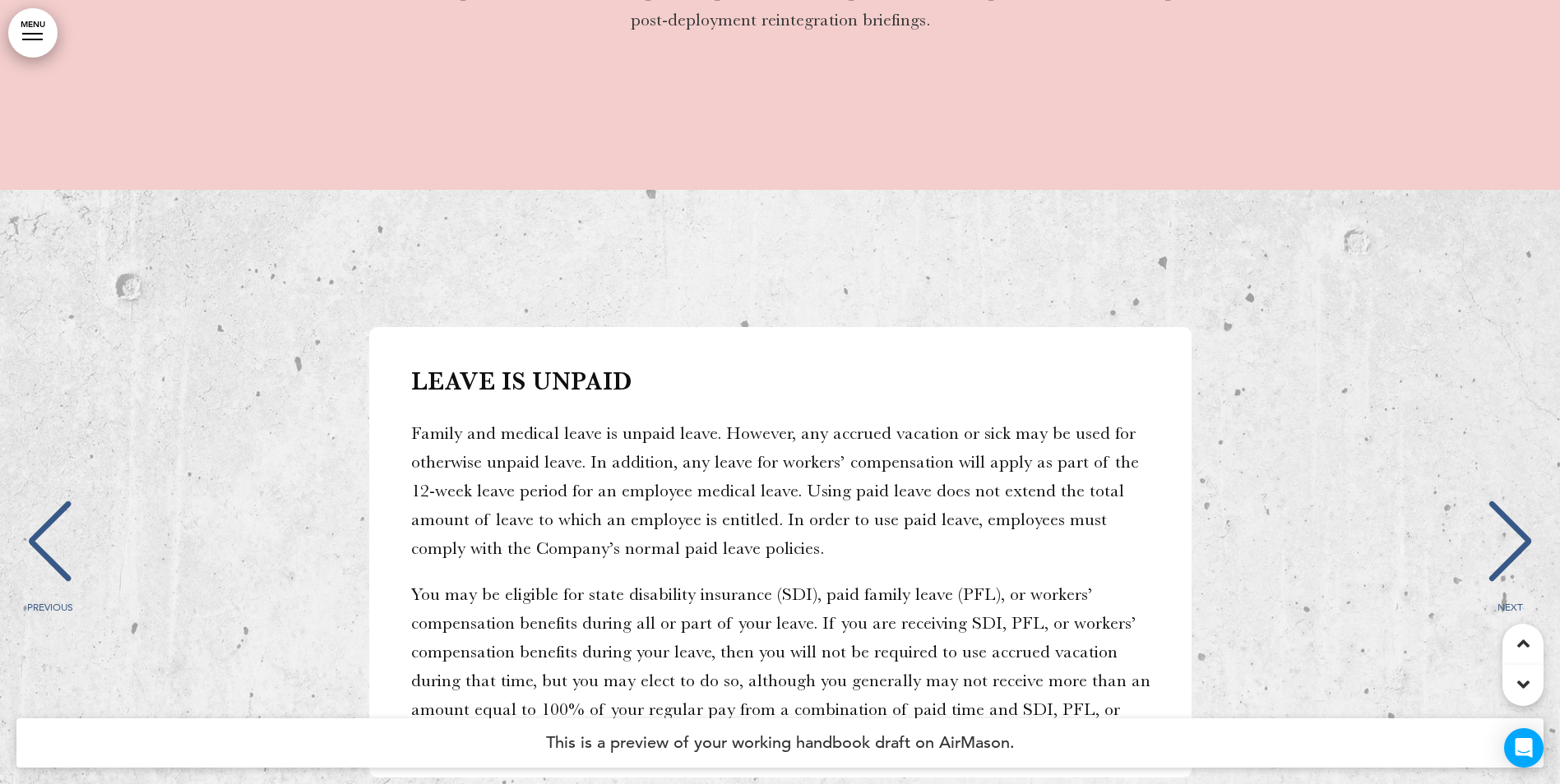
click at [55, 515] on div "PREVIOUS" at bounding box center [49, 556] width 50 height 82
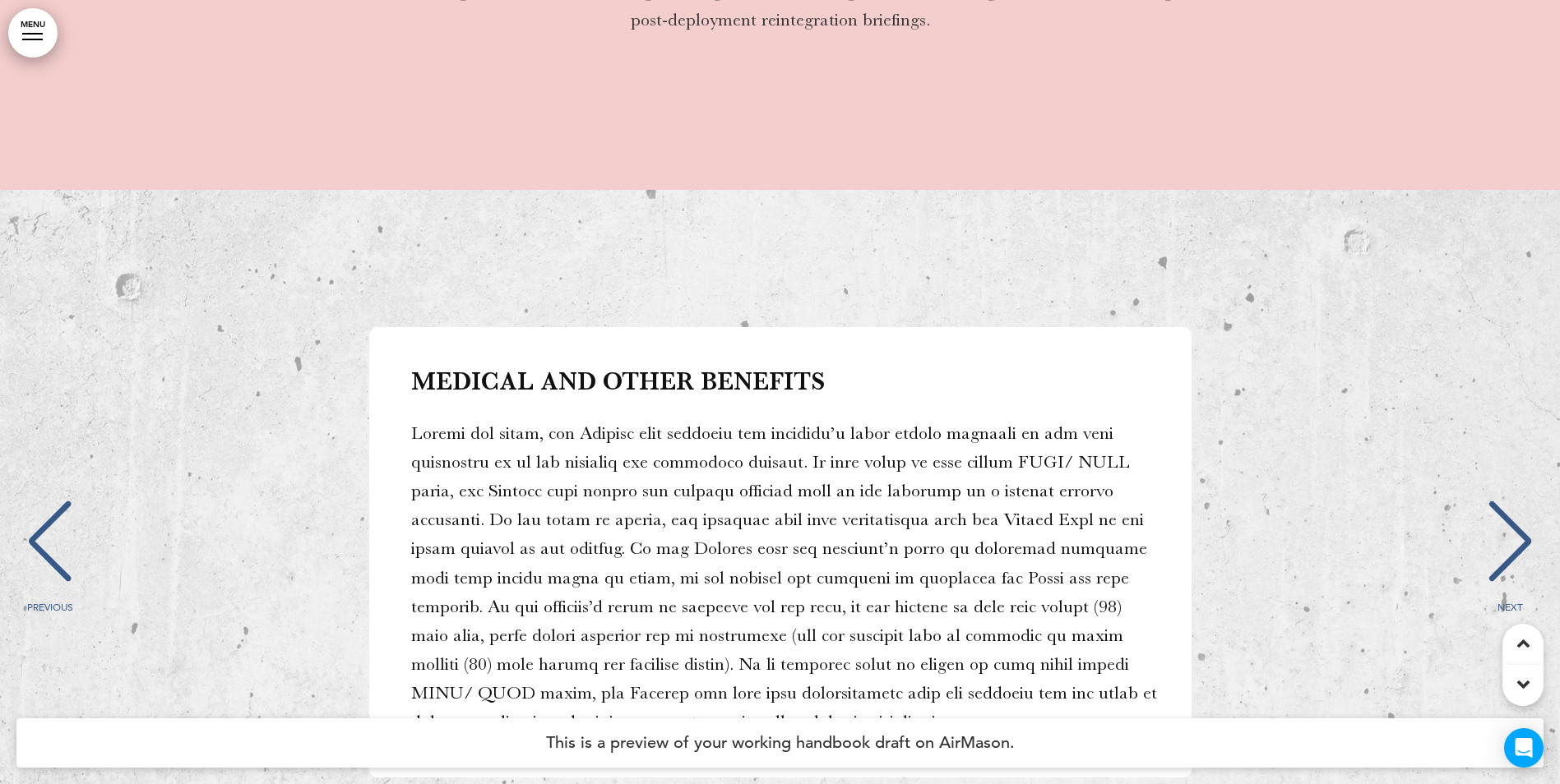
click at [55, 515] on div "PREVIOUS" at bounding box center [49, 556] width 50 height 82
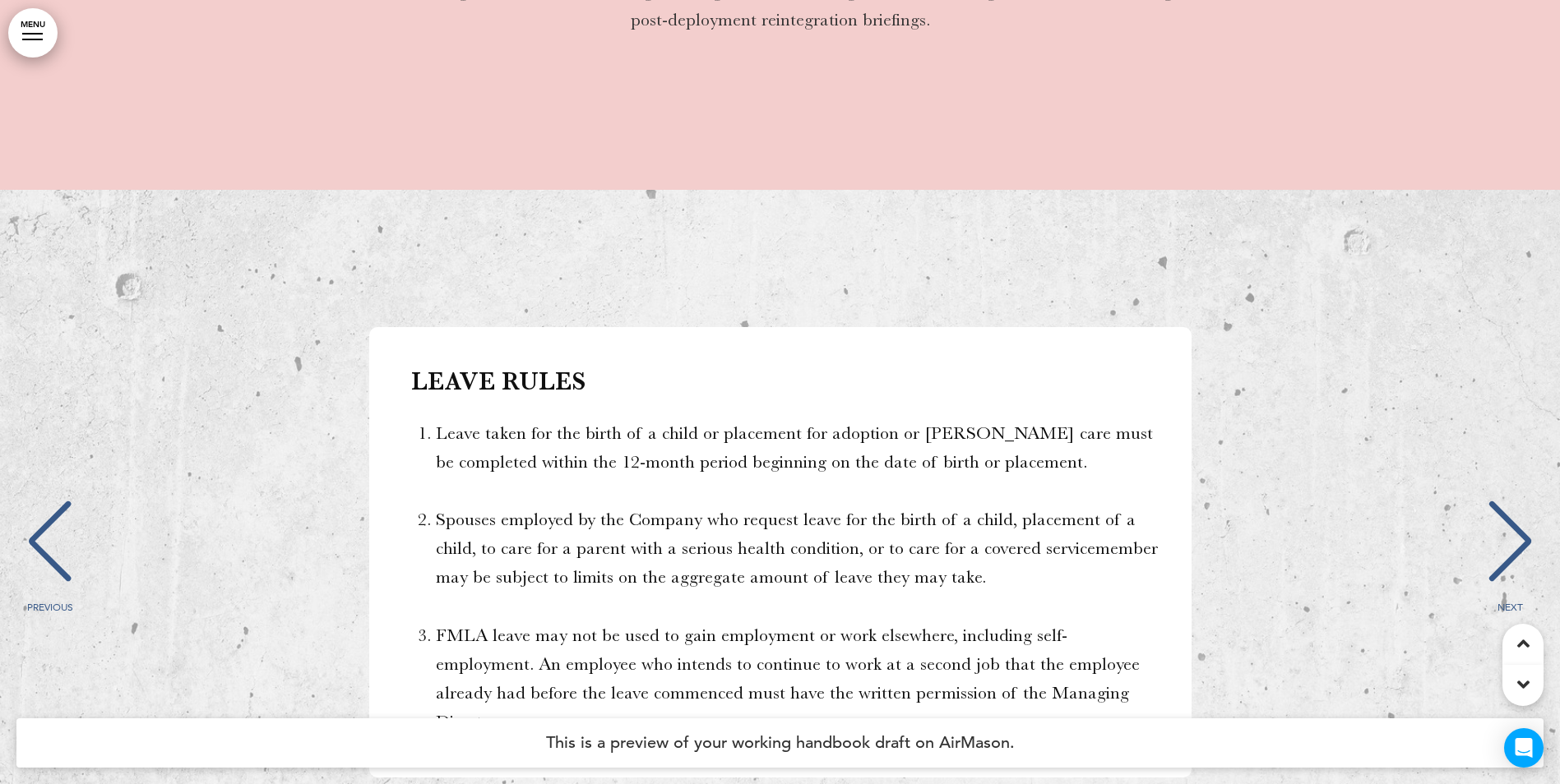
click at [55, 515] on div "PREVIOUS" at bounding box center [49, 556] width 50 height 82
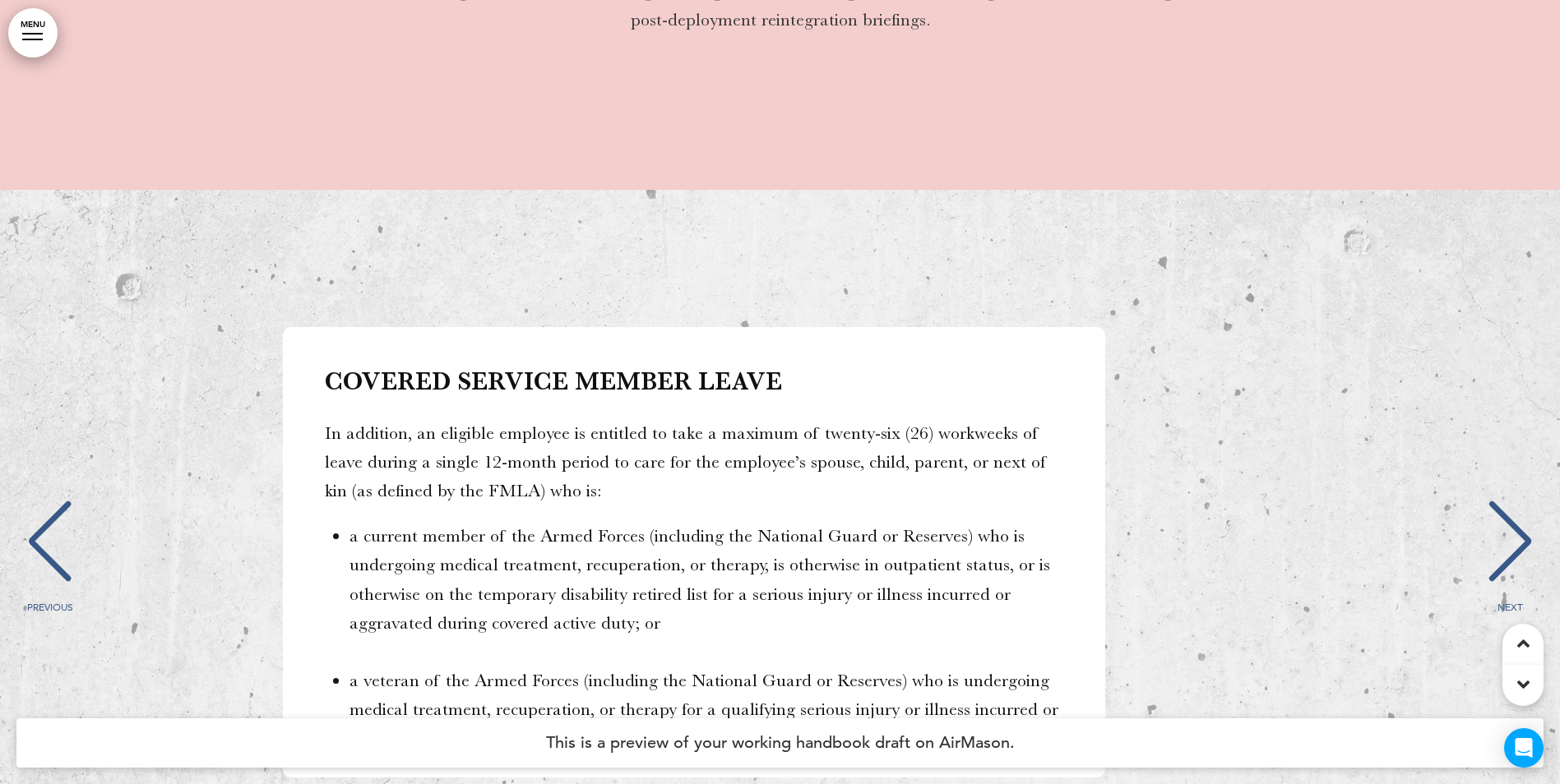
scroll to position [0, 0]
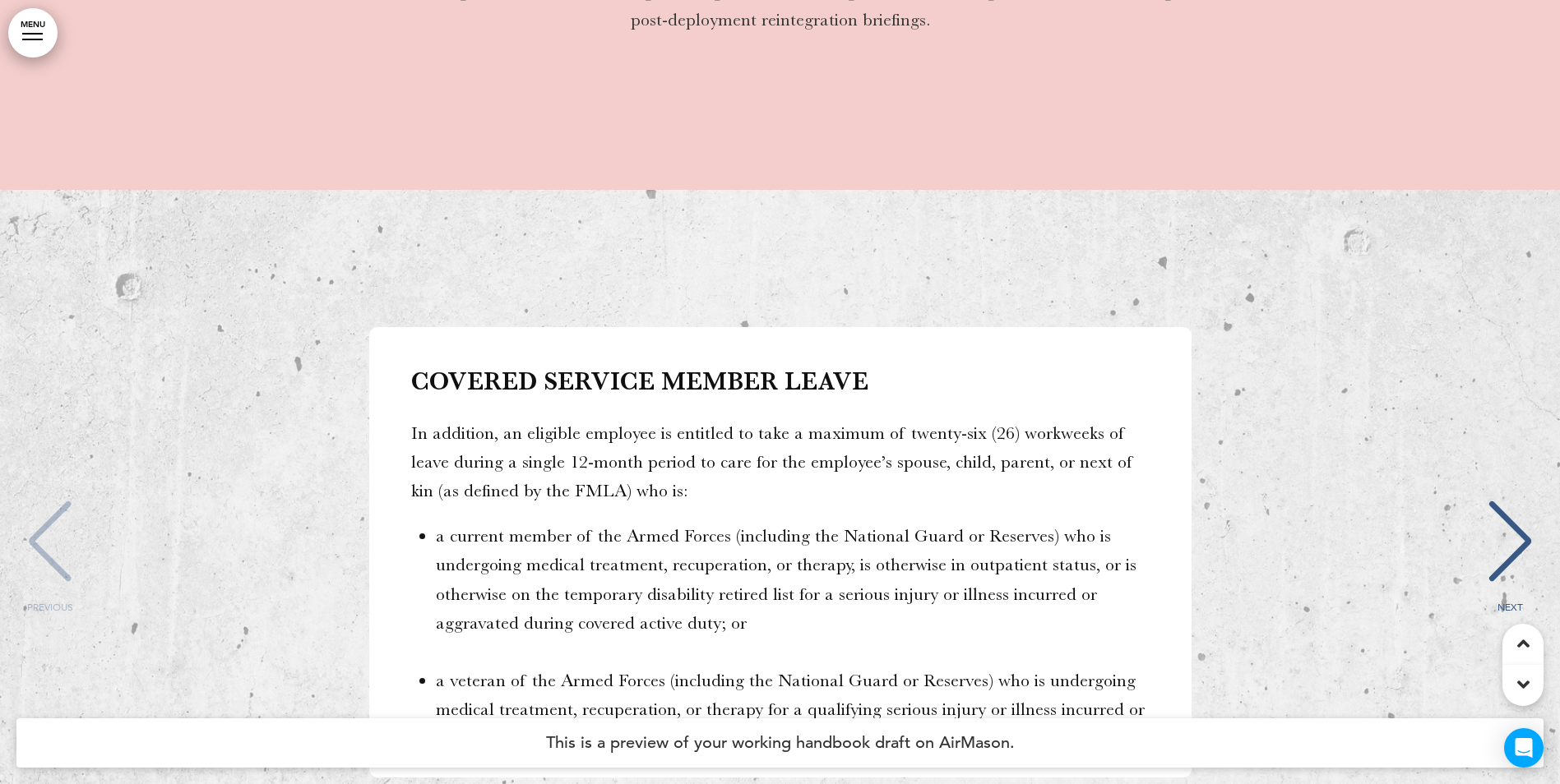
click at [1510, 515] on div "NEXT" at bounding box center [1509, 556] width 50 height 82
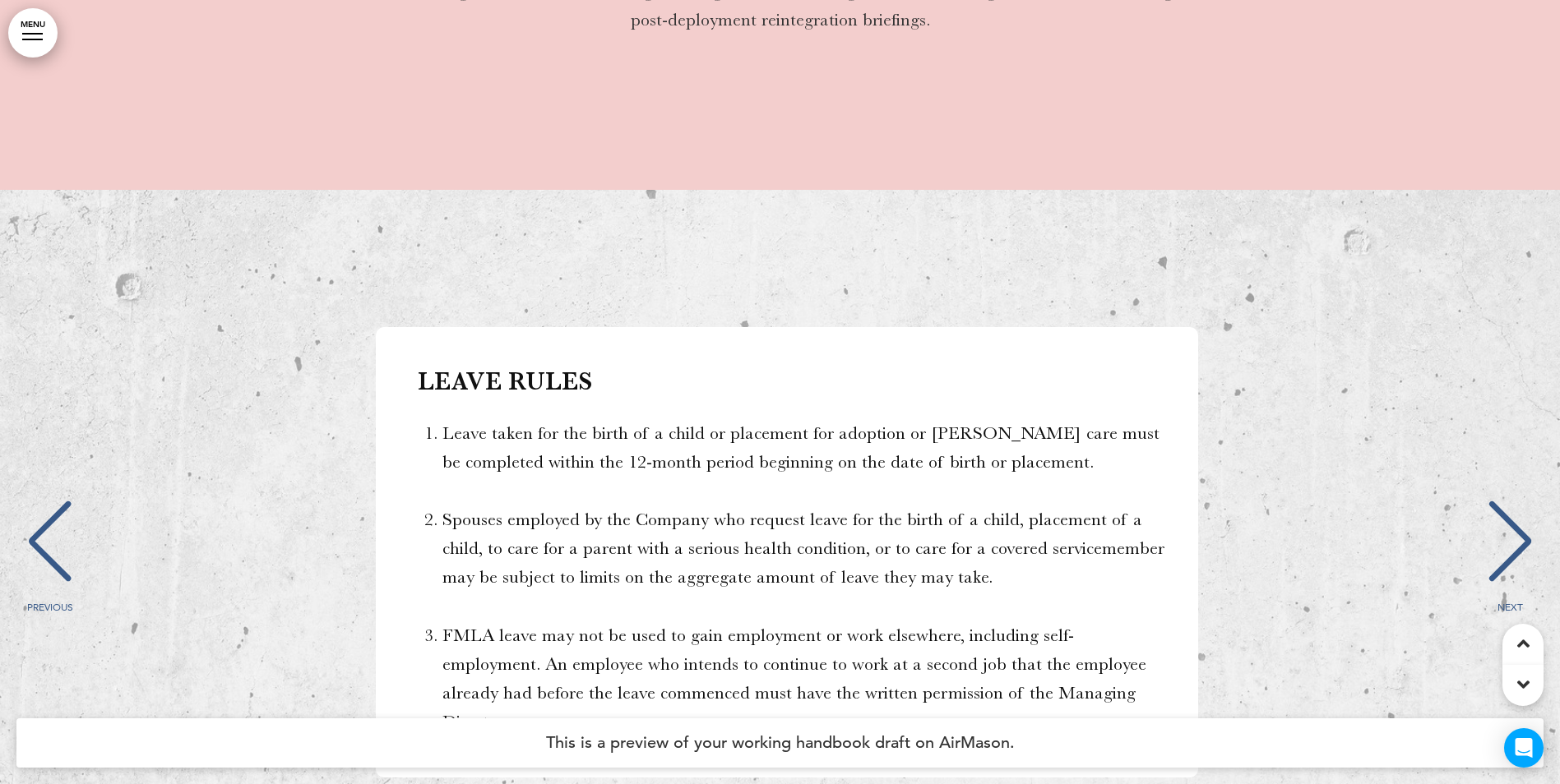
scroll to position [0, 1535]
click at [58, 515] on div "PREVIOUS" at bounding box center [49, 556] width 50 height 82
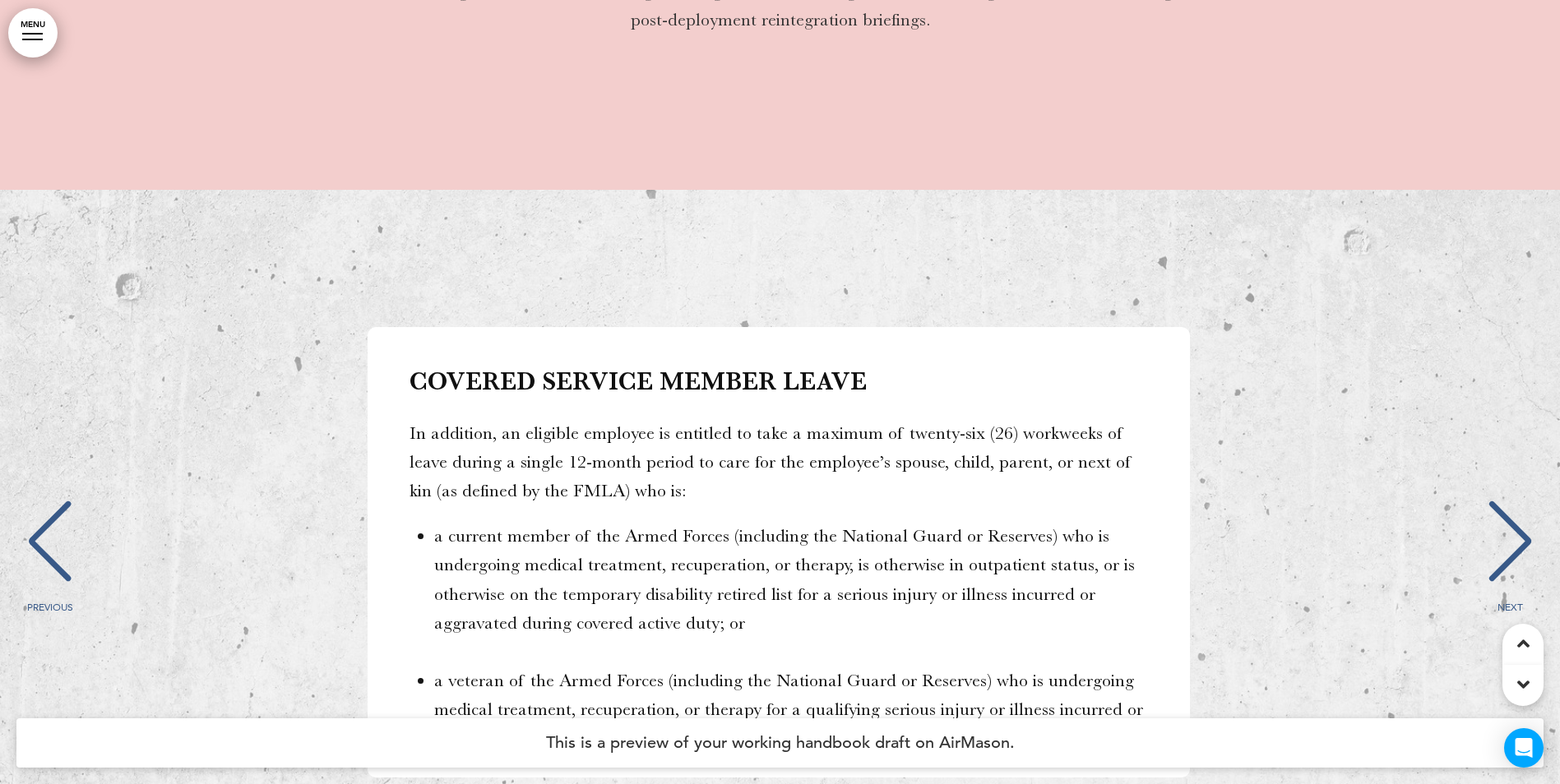
scroll to position [0, 0]
click at [1533, 515] on div "NEXT" at bounding box center [1509, 556] width 50 height 82
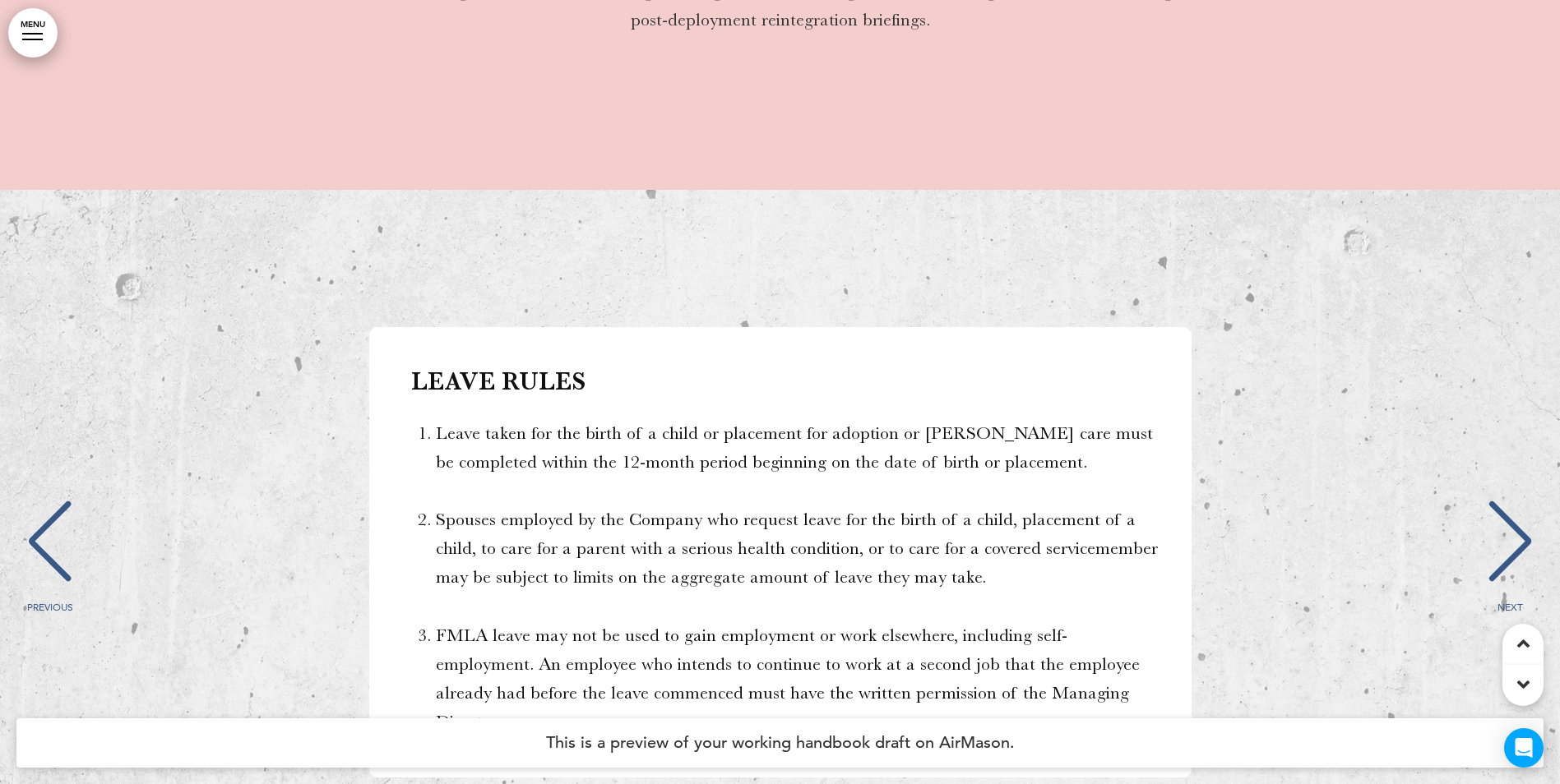
click at [1528, 515] on div "NEXT" at bounding box center [1509, 556] width 50 height 82
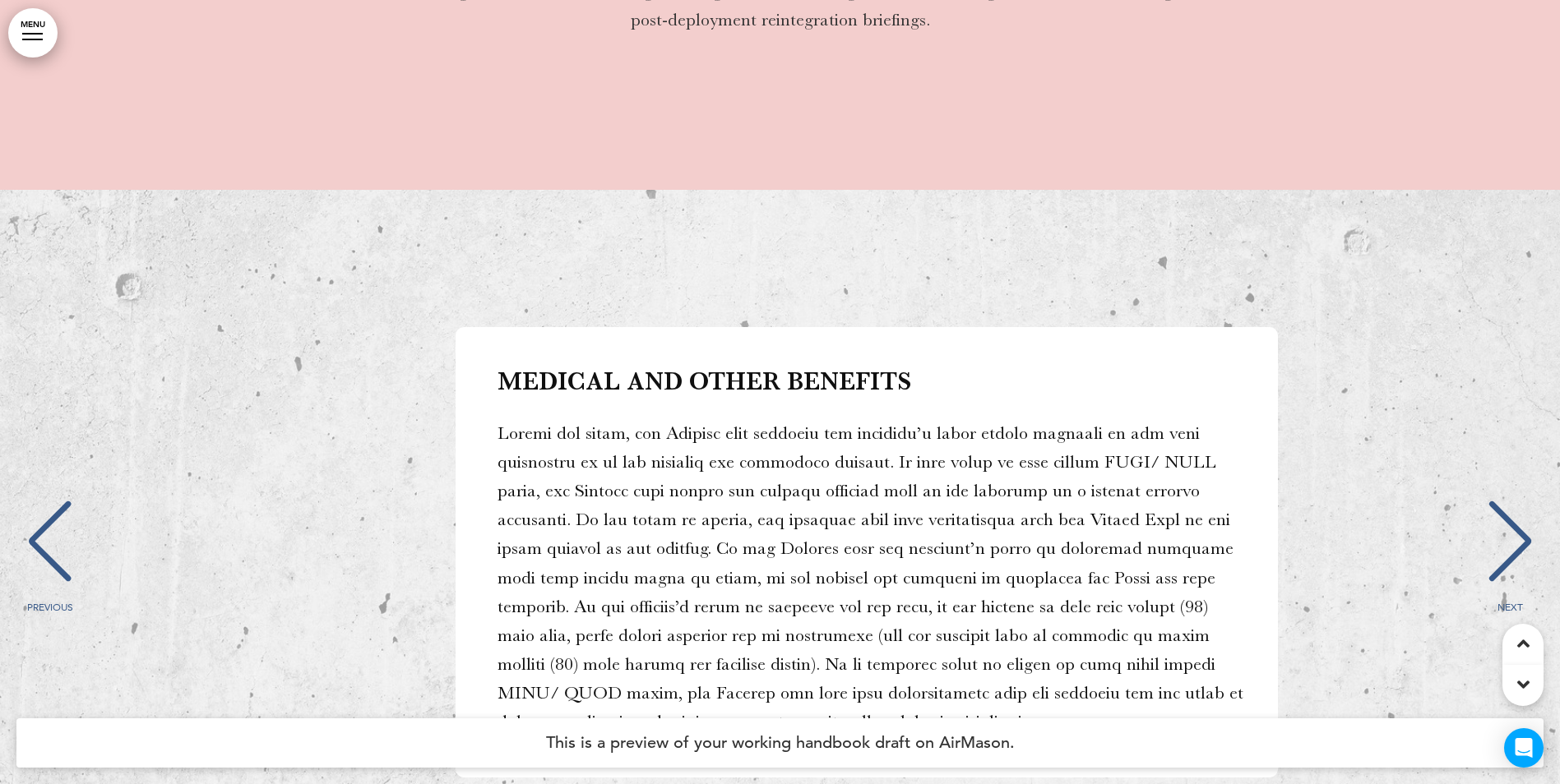
scroll to position [0, 3070]
